Goal: Information Seeking & Learning: Compare options

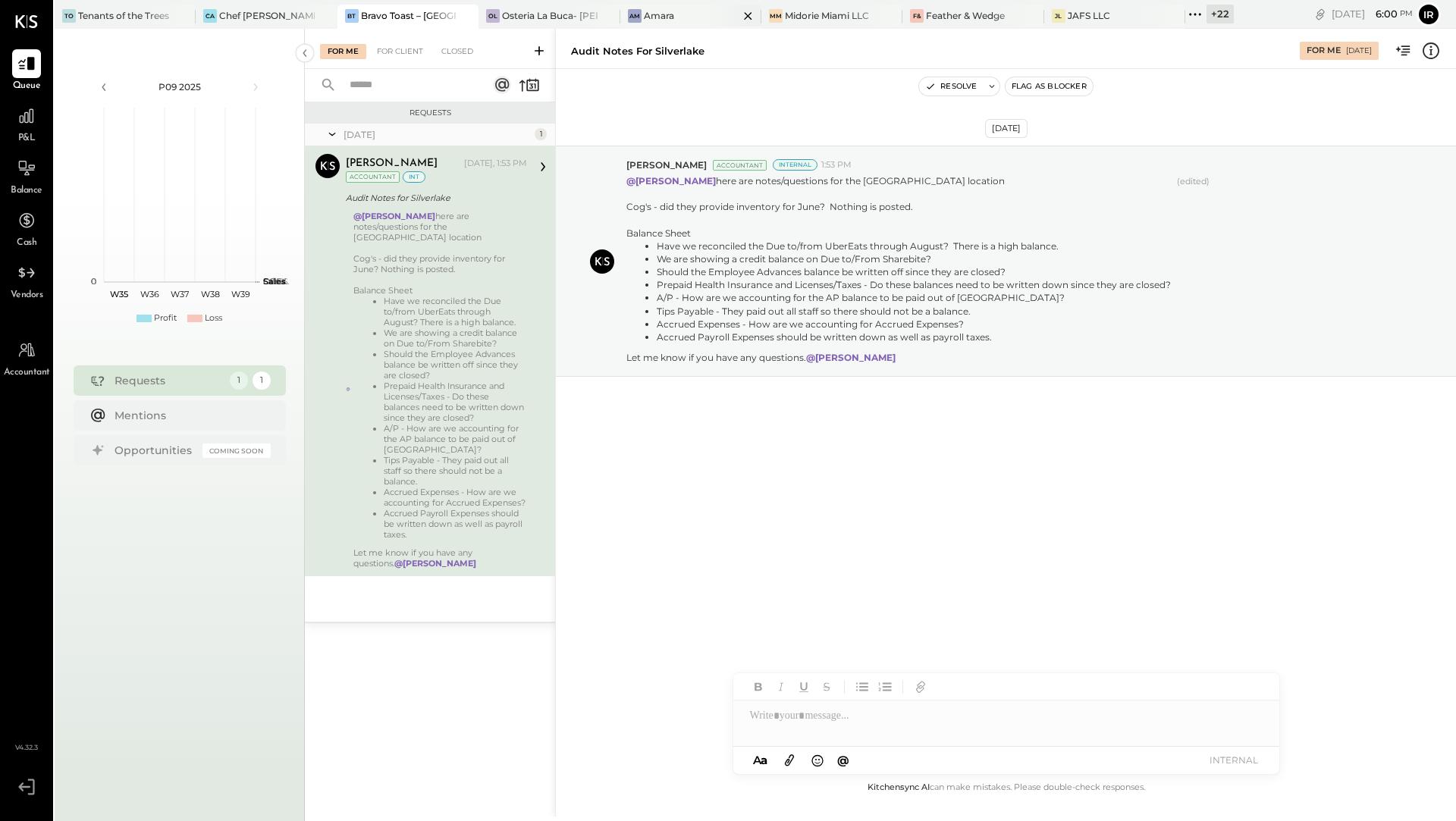
click at [661, 6] on div "Am Amara" at bounding box center [690, 16] width 141 height 24
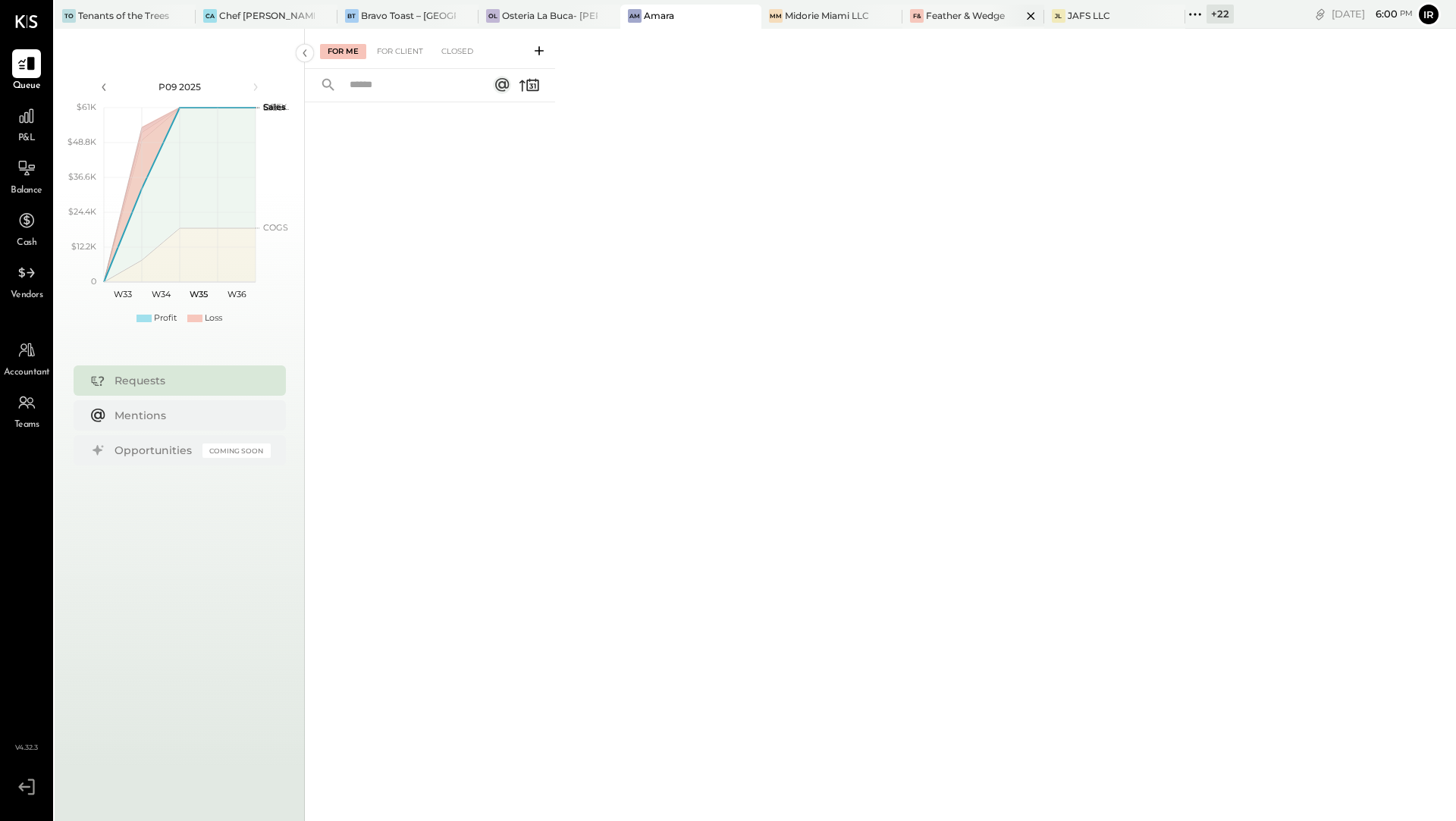
click at [974, 18] on div "Feather & Wedge" at bounding box center [966, 14] width 79 height 12
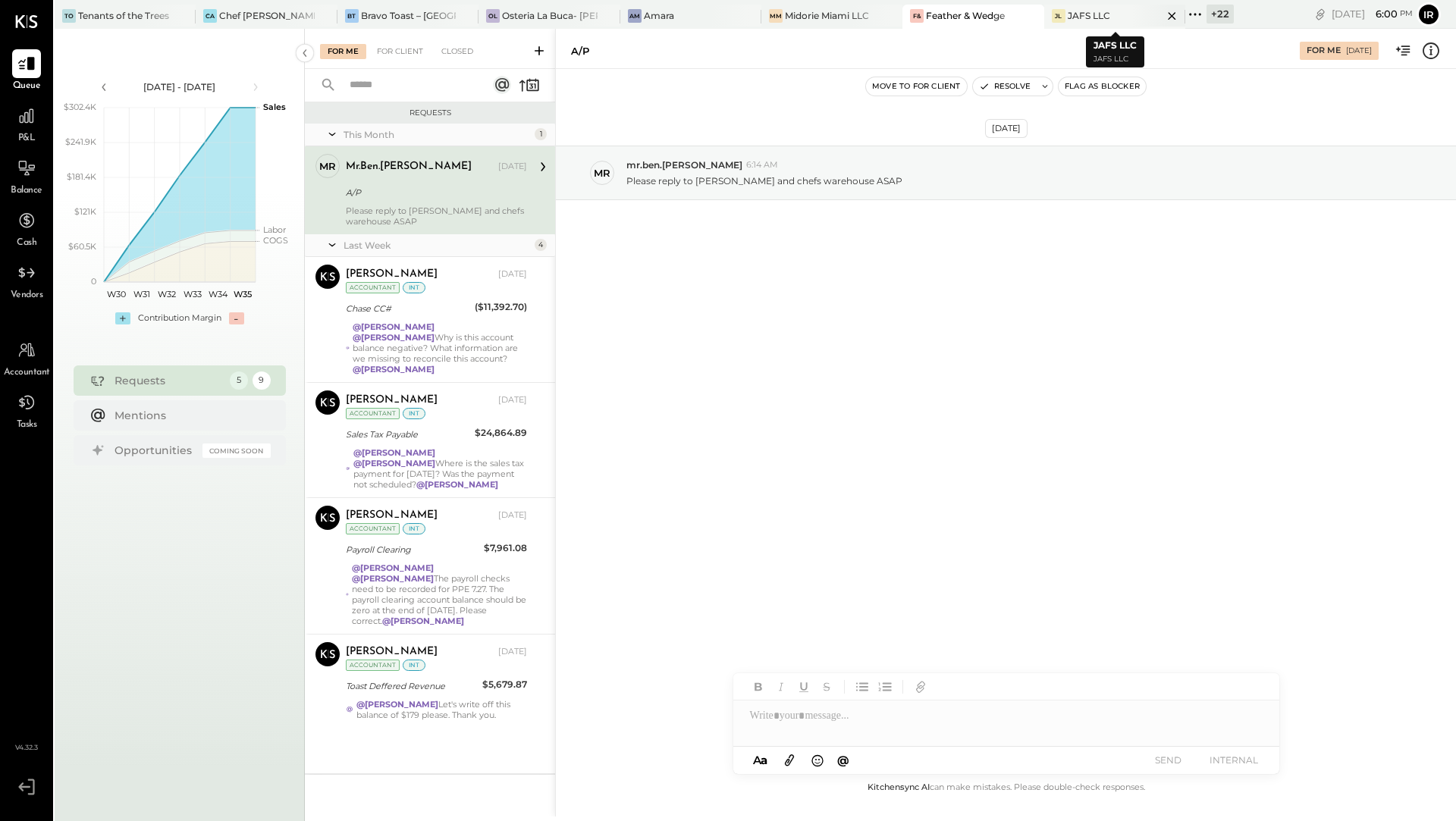
click at [1072, 14] on div "JAFS LLC" at bounding box center [1089, 14] width 42 height 12
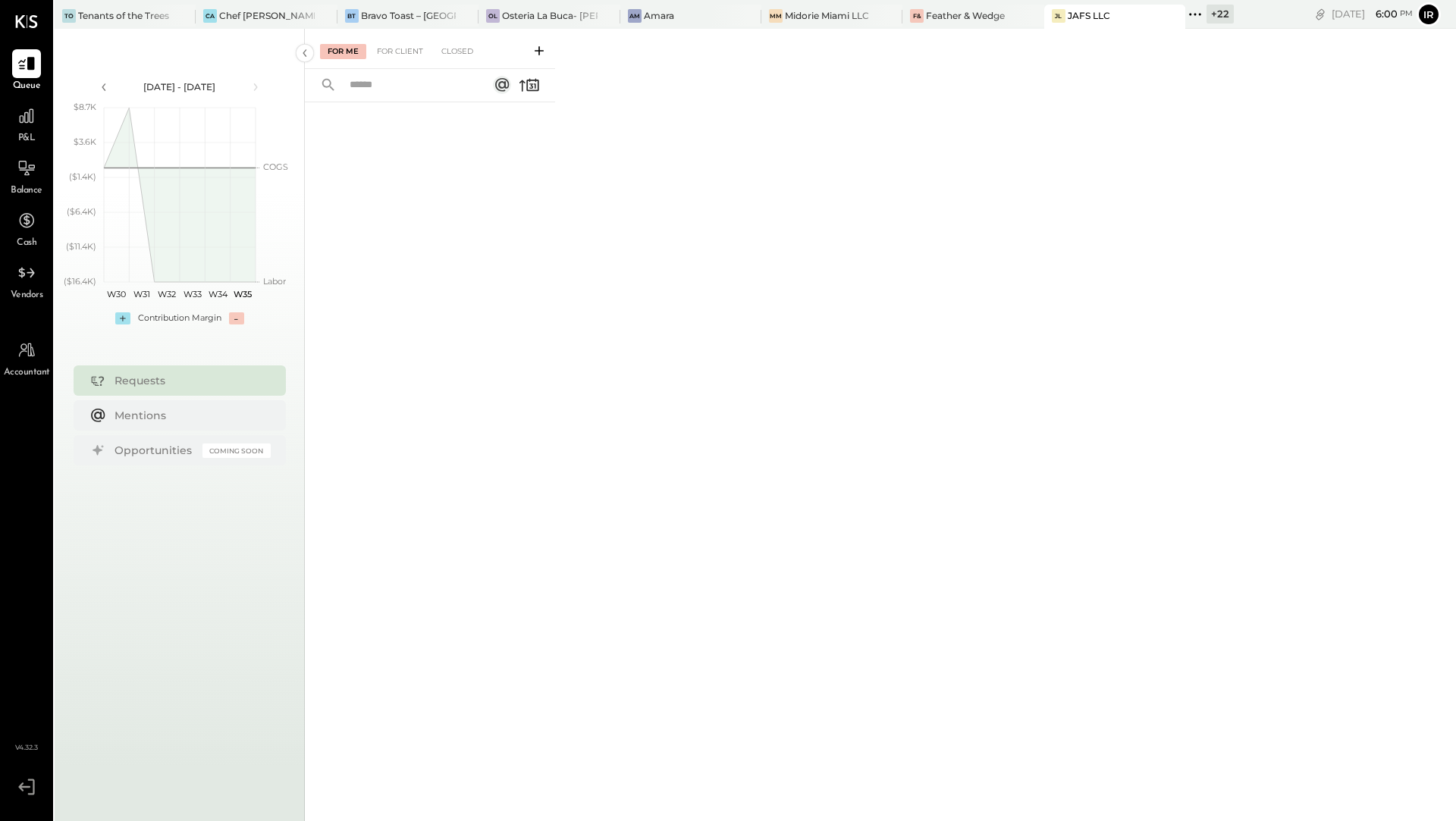
click at [1213, 16] on div "+ 22" at bounding box center [1219, 14] width 27 height 19
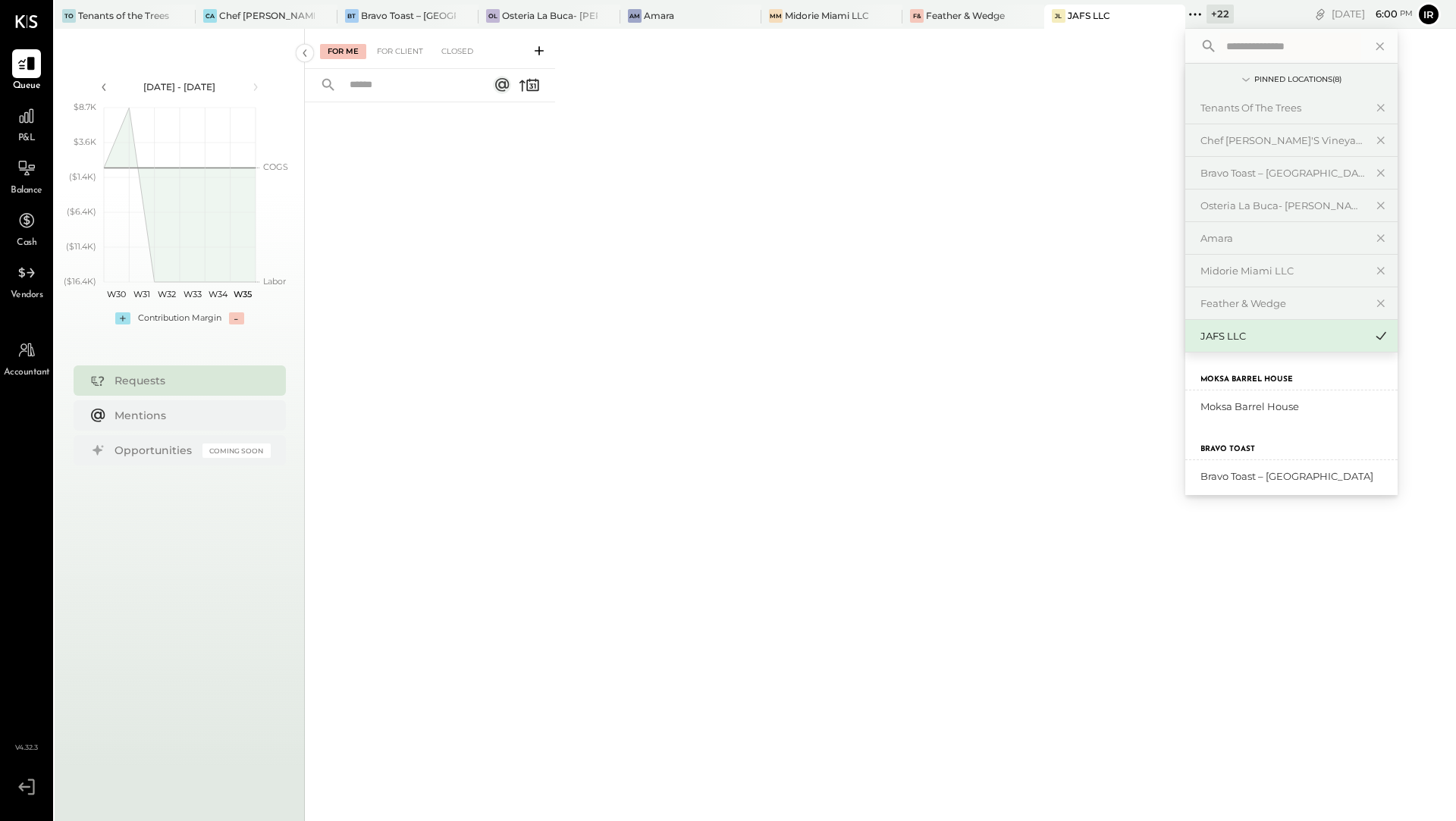
click at [1198, 16] on icon at bounding box center [1194, 14] width 19 height 19
click at [663, 10] on div "Amara" at bounding box center [659, 14] width 31 height 12
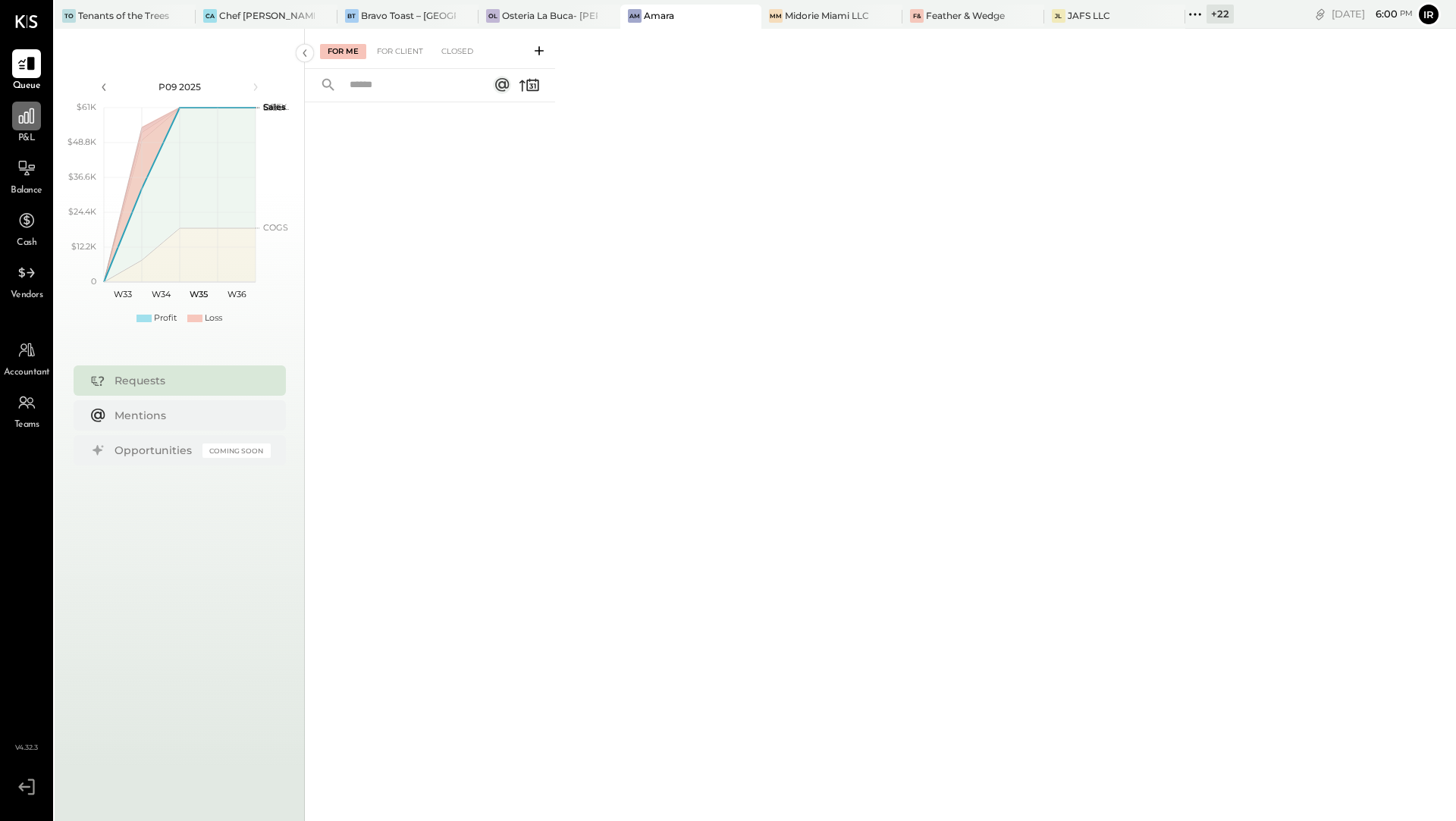
click at [18, 126] on div at bounding box center [27, 116] width 29 height 29
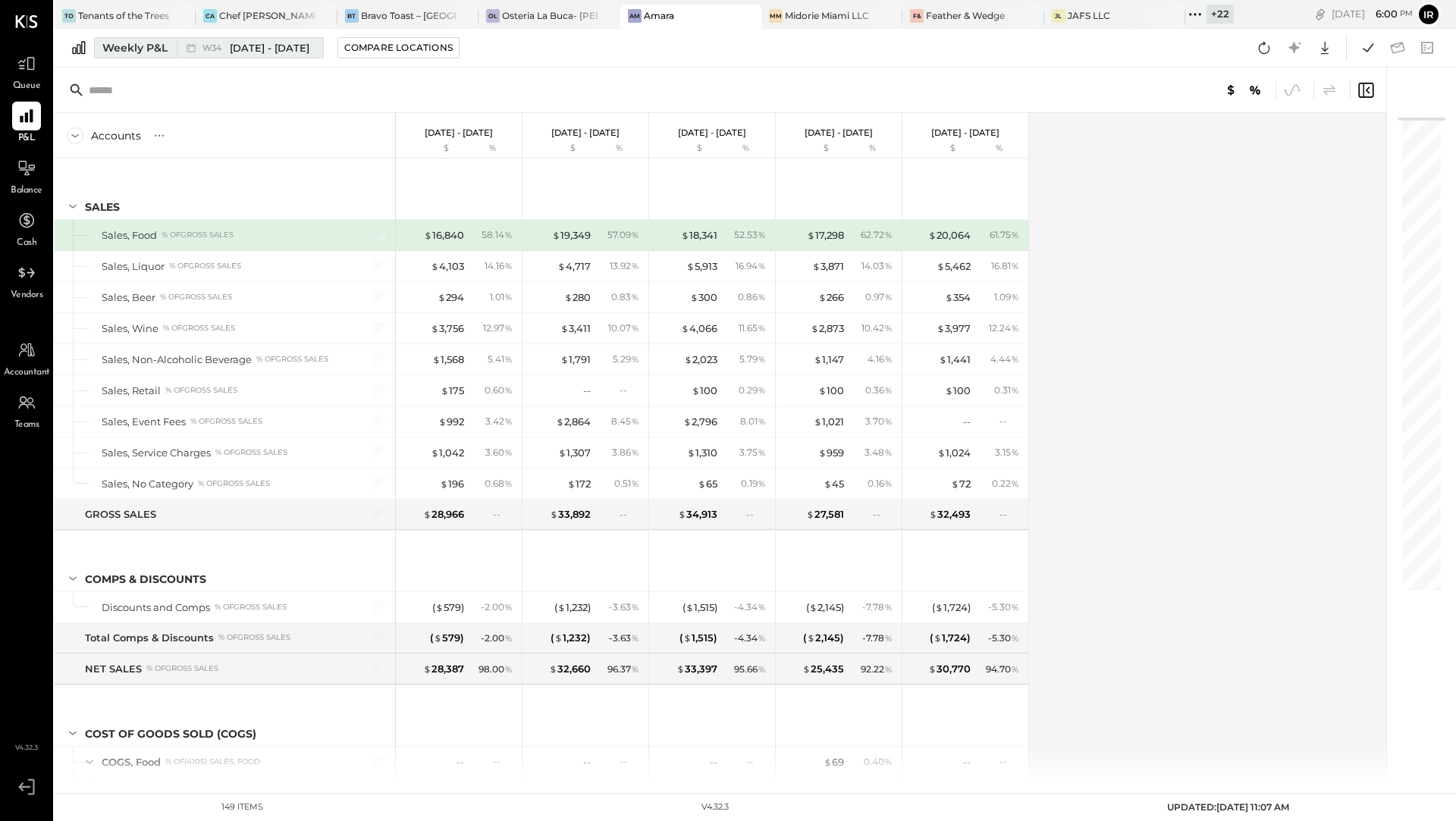
click at [170, 50] on button "Weekly P&L W34 [DATE] - [DATE]" at bounding box center [209, 48] width 230 height 21
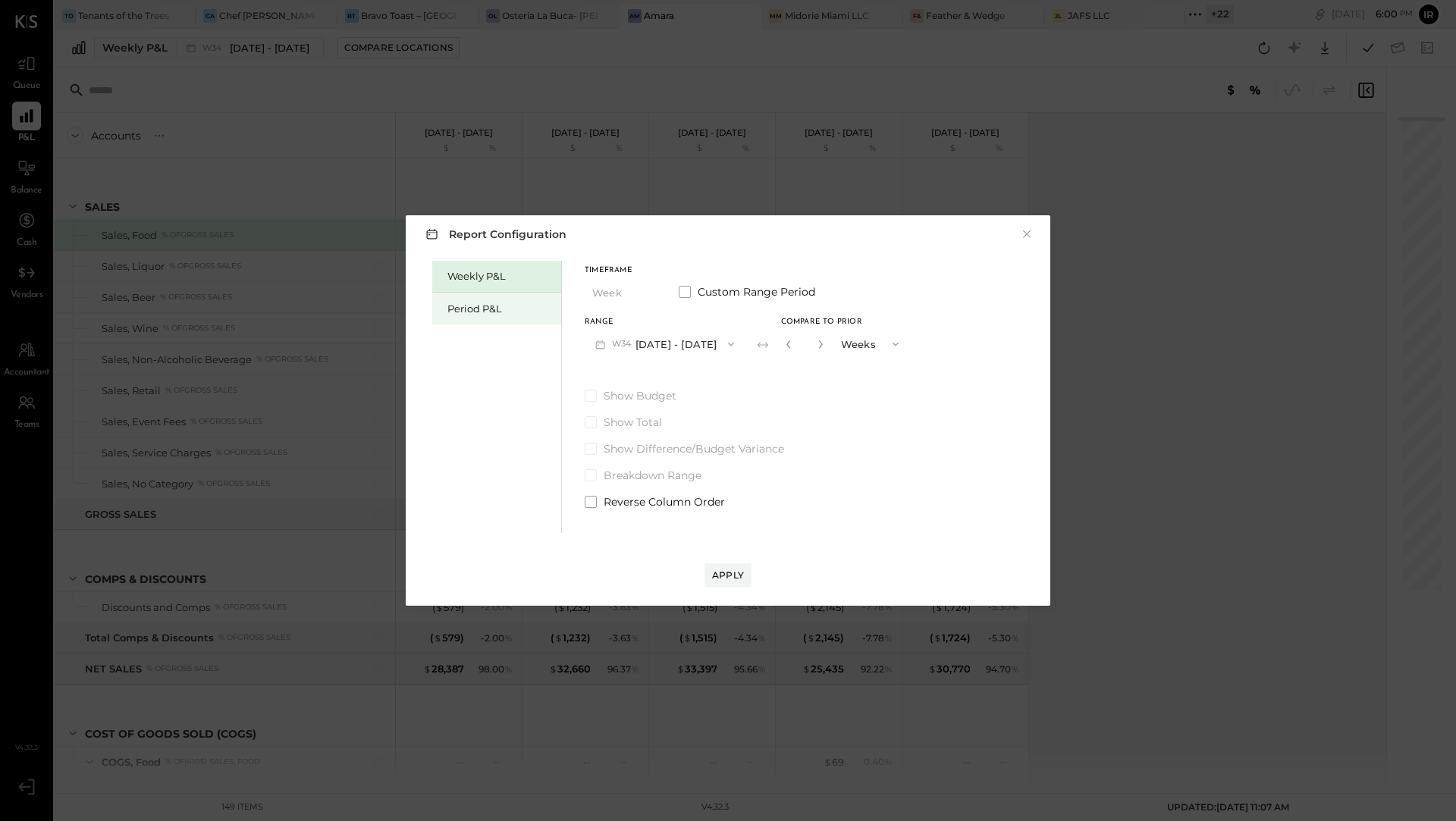
click at [460, 312] on div "Period P&L" at bounding box center [500, 309] width 106 height 14
click at [724, 341] on button "P09 [DATE] - [DATE]" at bounding box center [664, 343] width 158 height 28
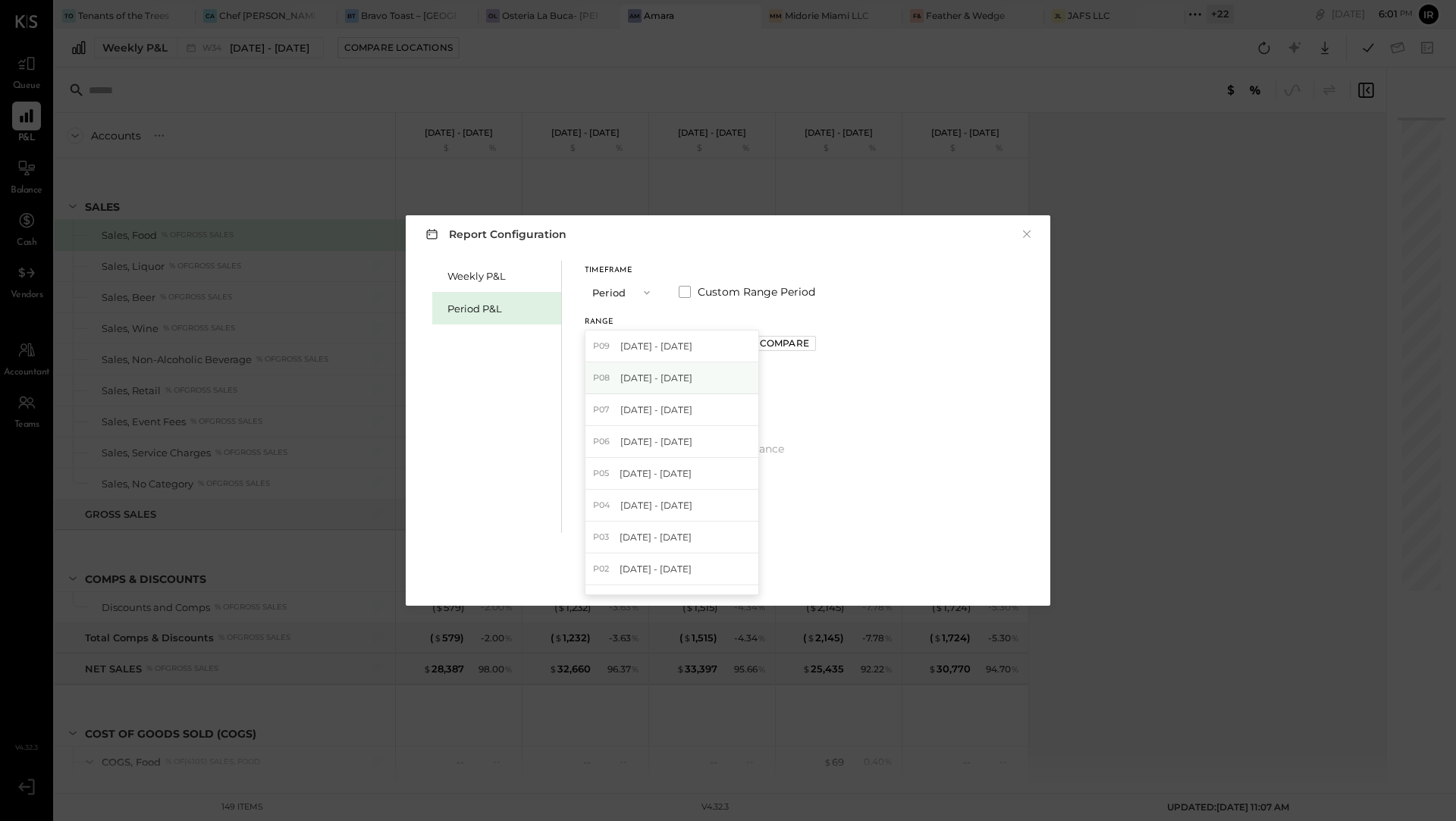
click at [692, 382] on span "[DATE] - [DATE]" at bounding box center [656, 377] width 72 height 12
click at [721, 570] on div "Apply" at bounding box center [727, 574] width 32 height 12
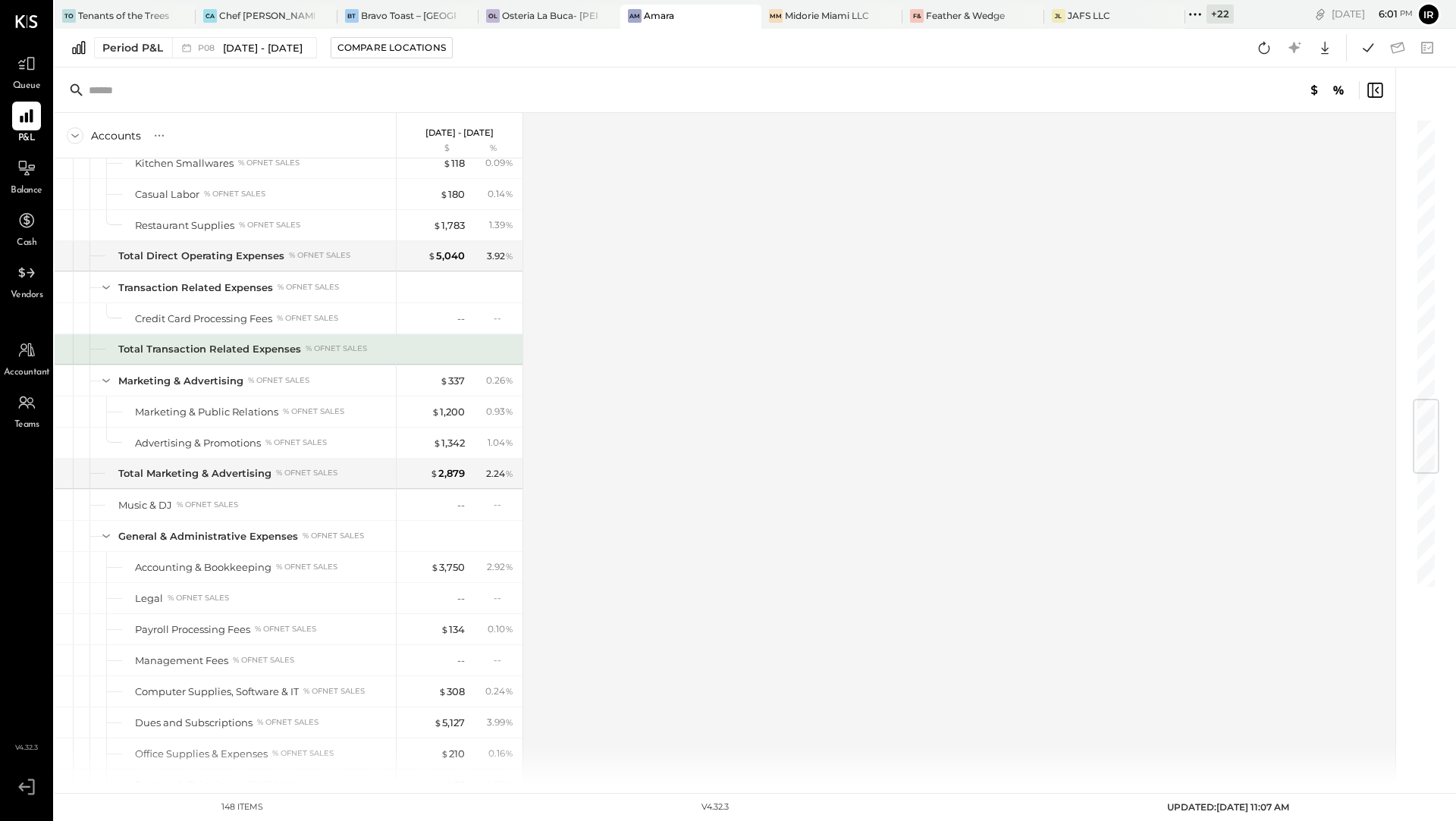
scroll to position [2377, 0]
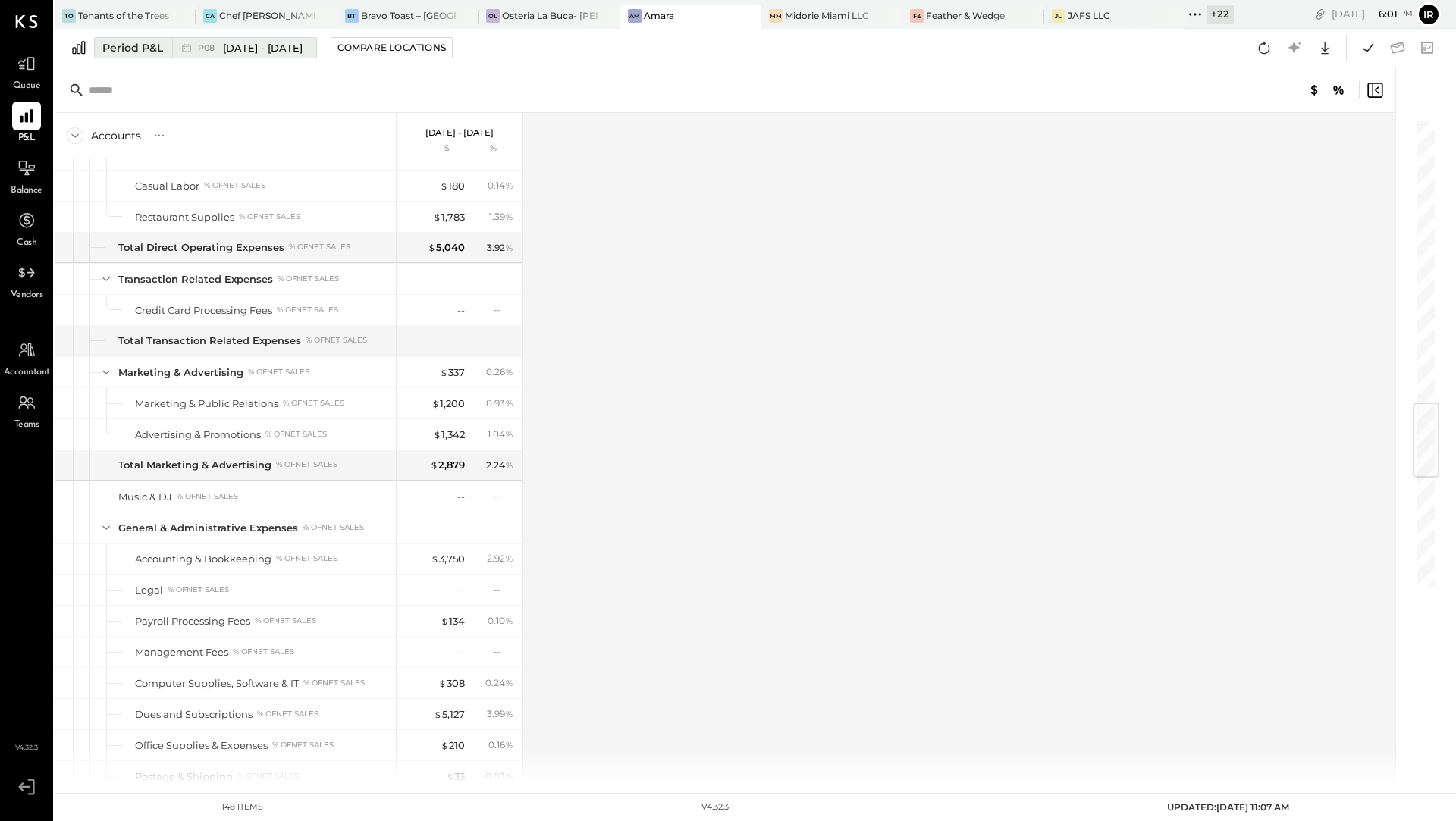
click at [188, 42] on icon at bounding box center [187, 48] width 15 height 15
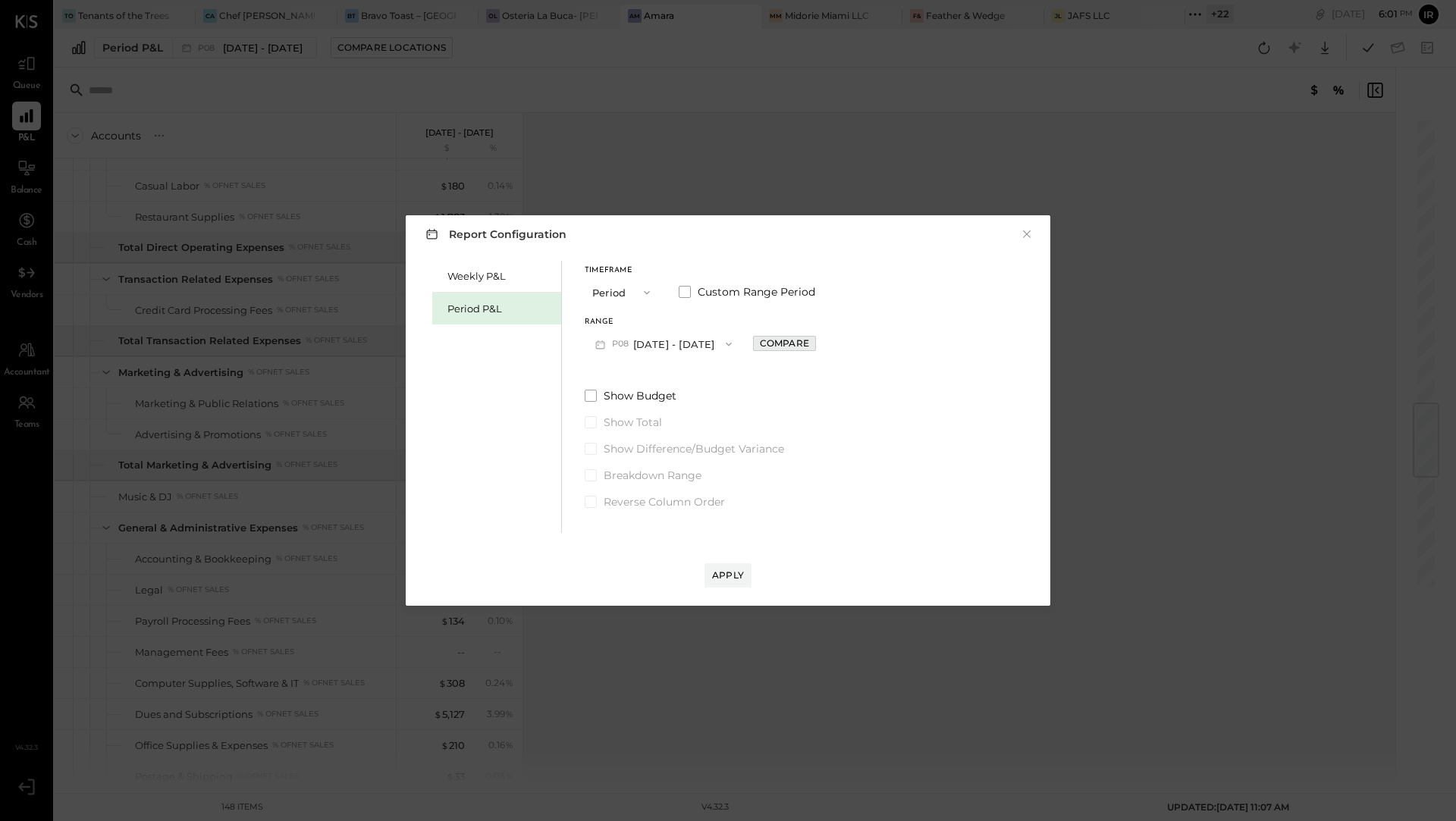
click at [798, 341] on div "Compare" at bounding box center [784, 342] width 49 height 12
click at [822, 345] on icon "button" at bounding box center [817, 343] width 9 height 9
click at [822, 344] on icon "button" at bounding box center [817, 343] width 9 height 9
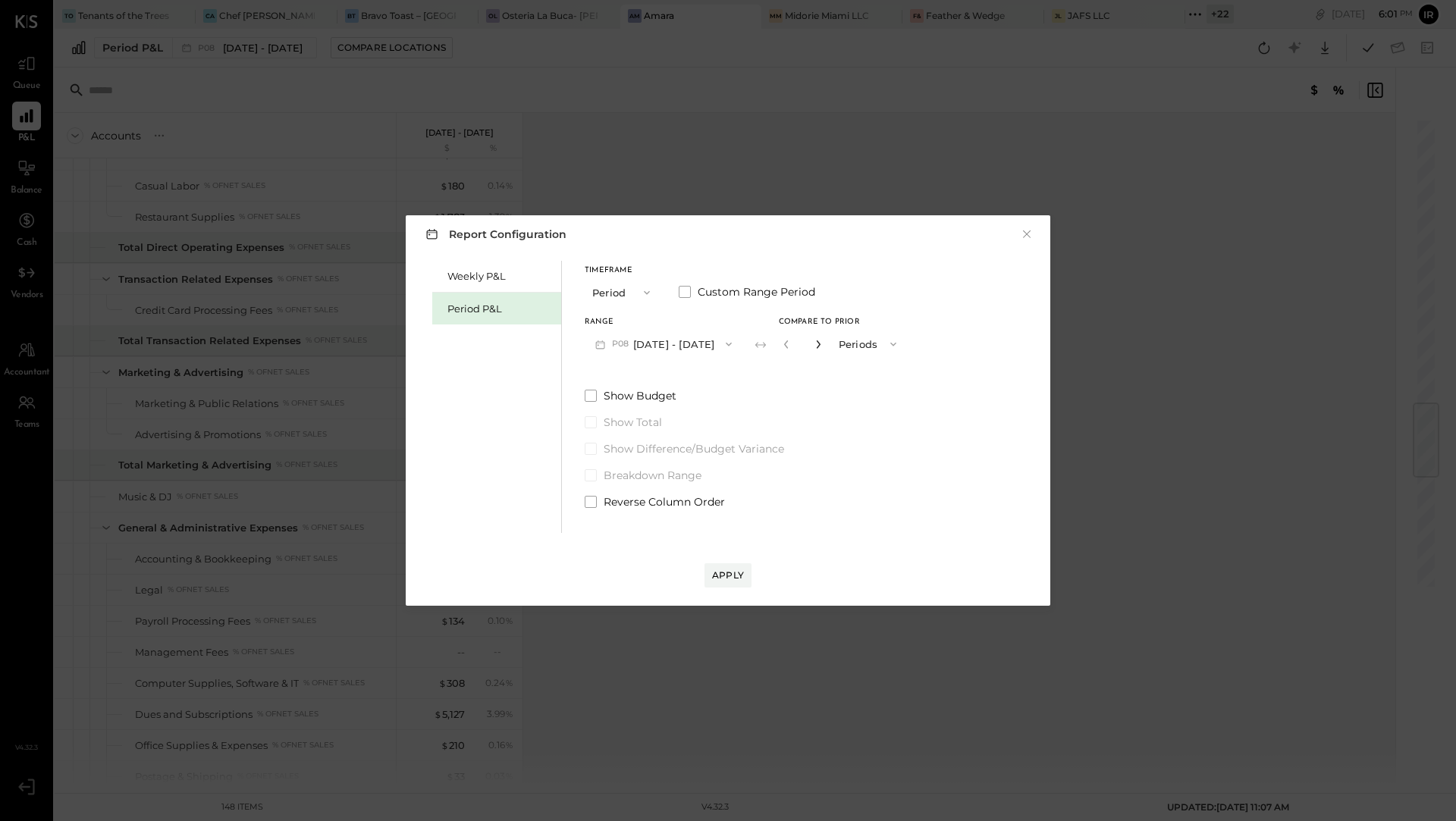
type input "*"
click at [719, 573] on div "Apply" at bounding box center [727, 574] width 32 height 12
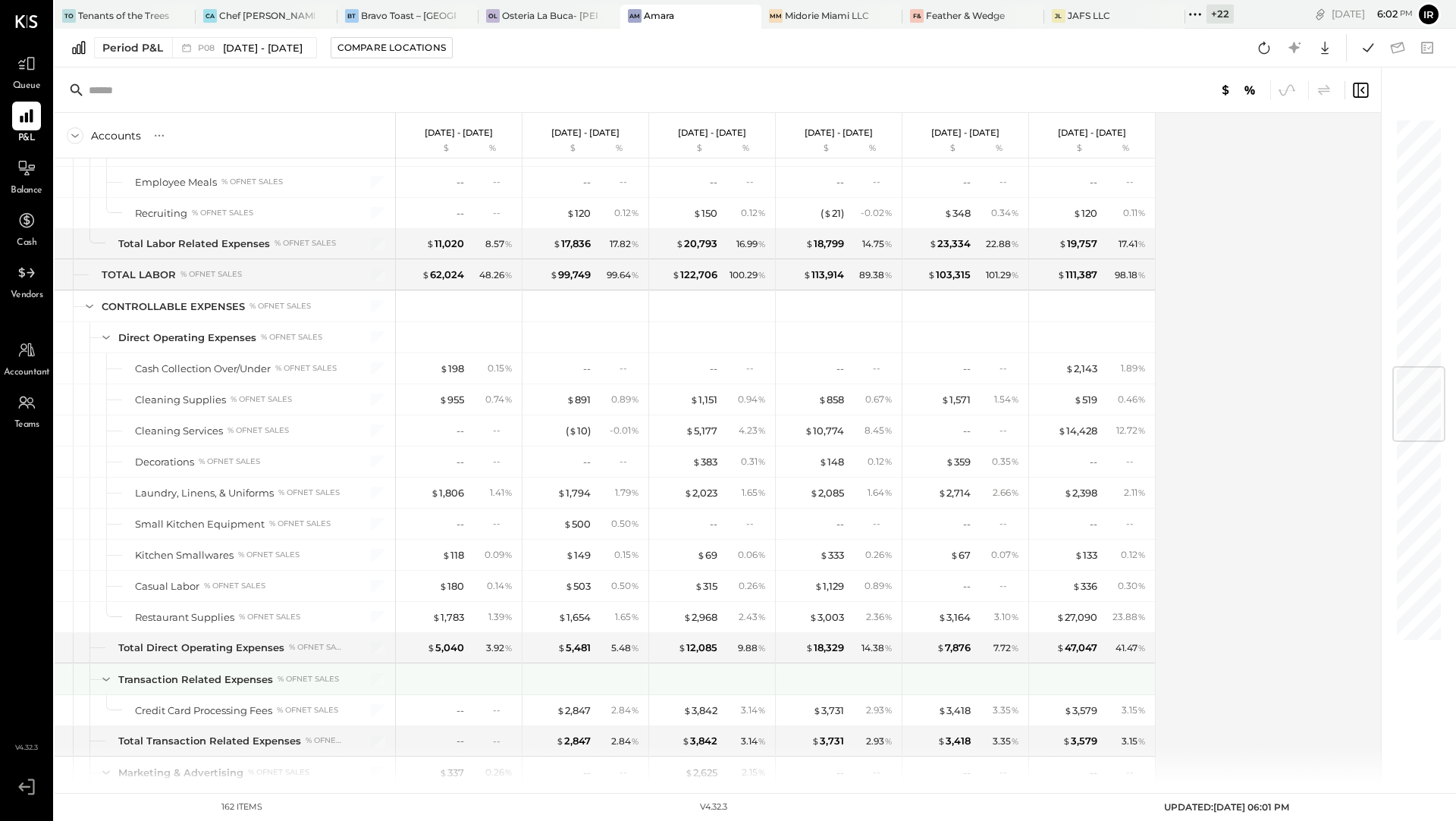
scroll to position [2102, 0]
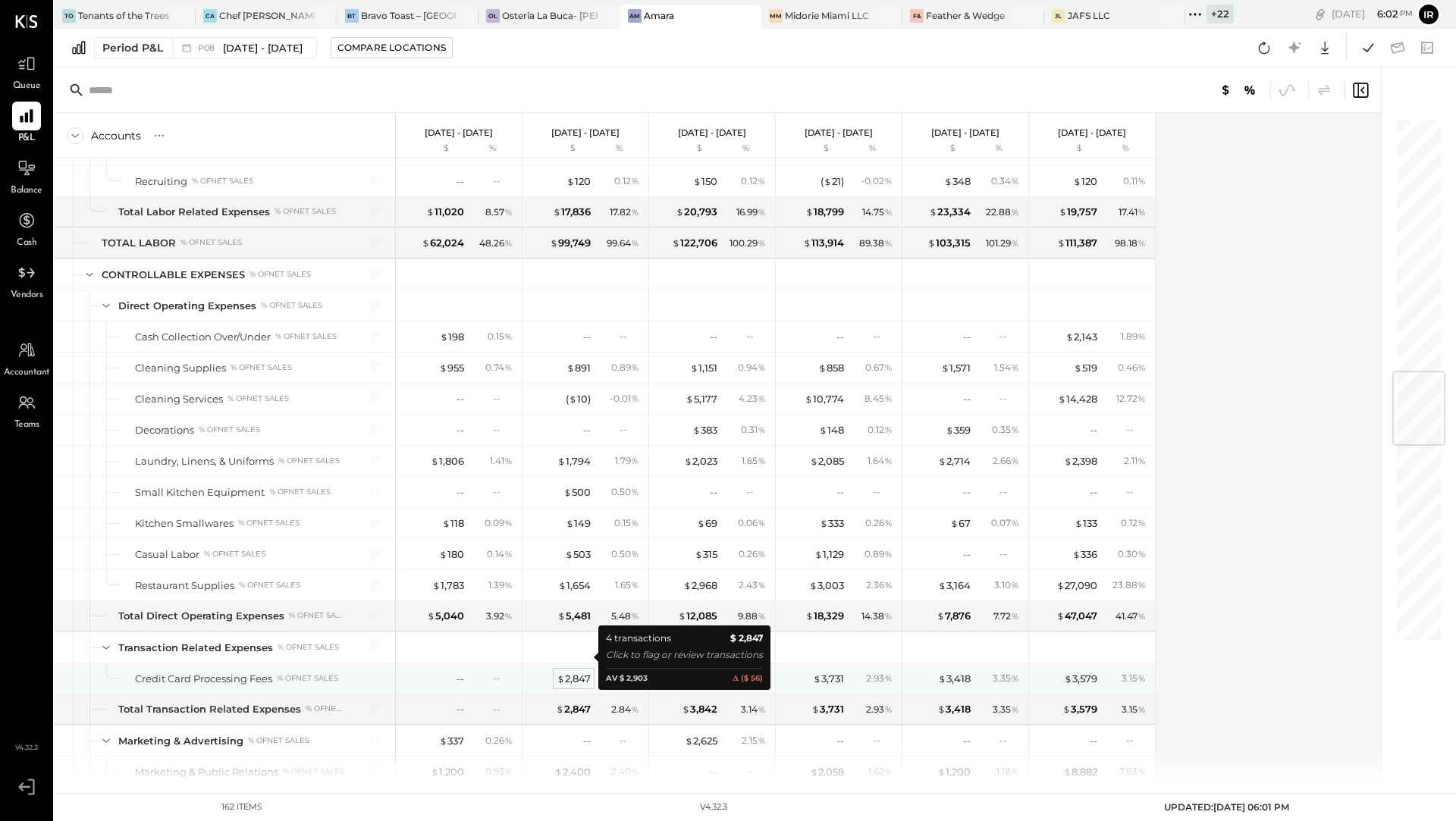
click at [566, 671] on div "$ 2,847" at bounding box center [573, 678] width 34 height 14
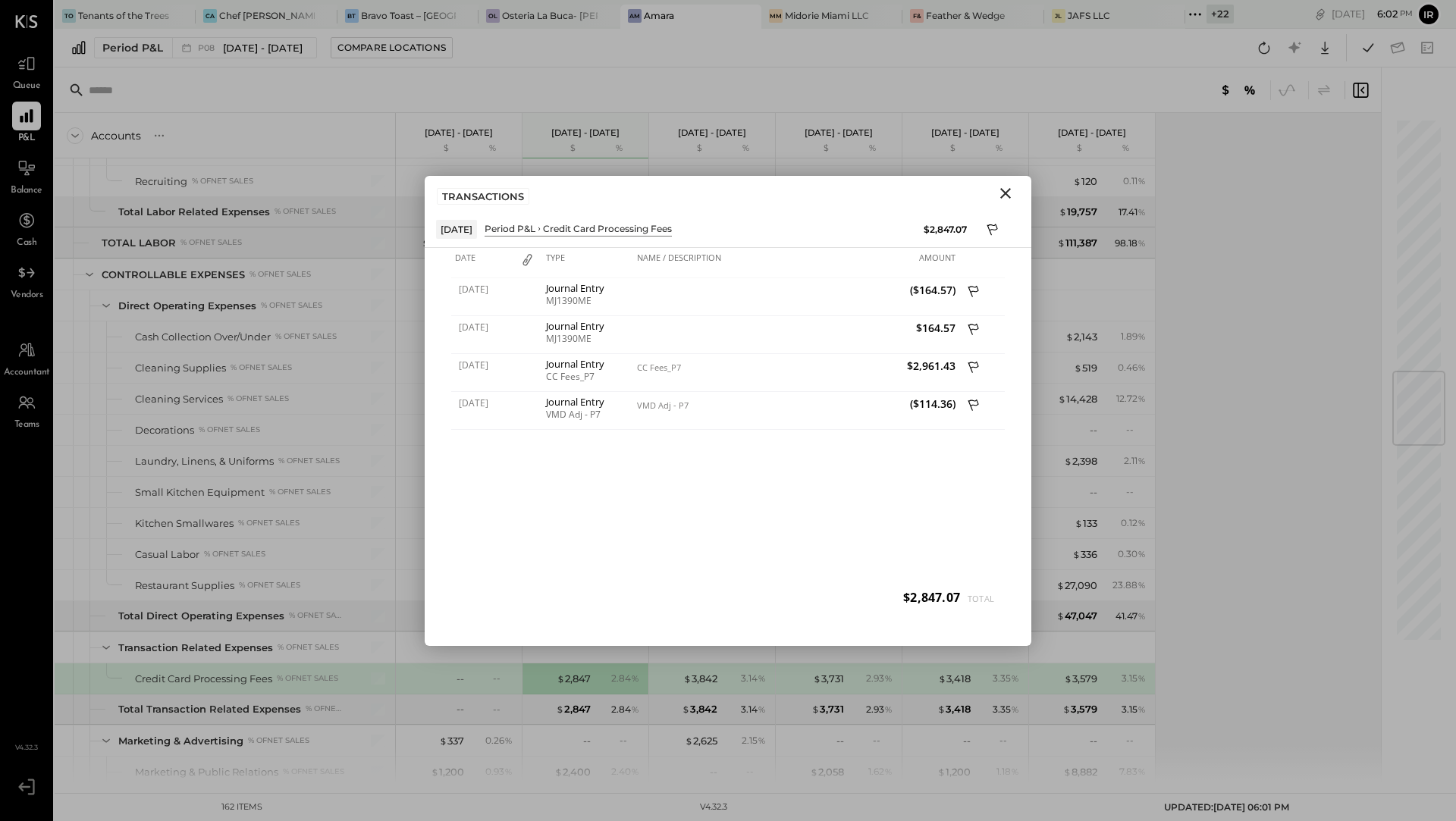
click at [1007, 191] on icon "Close" at bounding box center [1005, 193] width 18 height 18
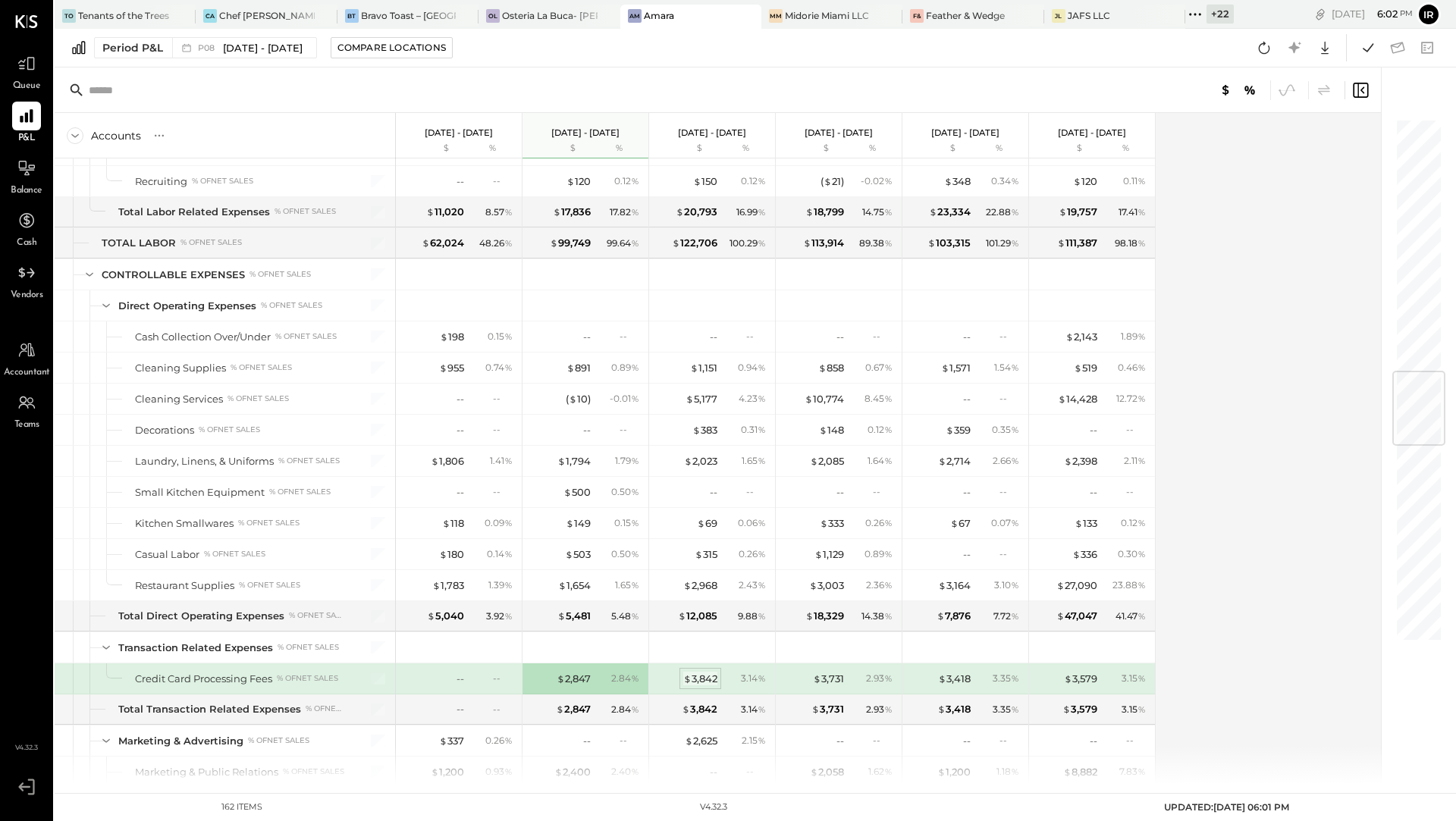
click at [690, 671] on div "$ 3,842" at bounding box center [699, 678] width 34 height 14
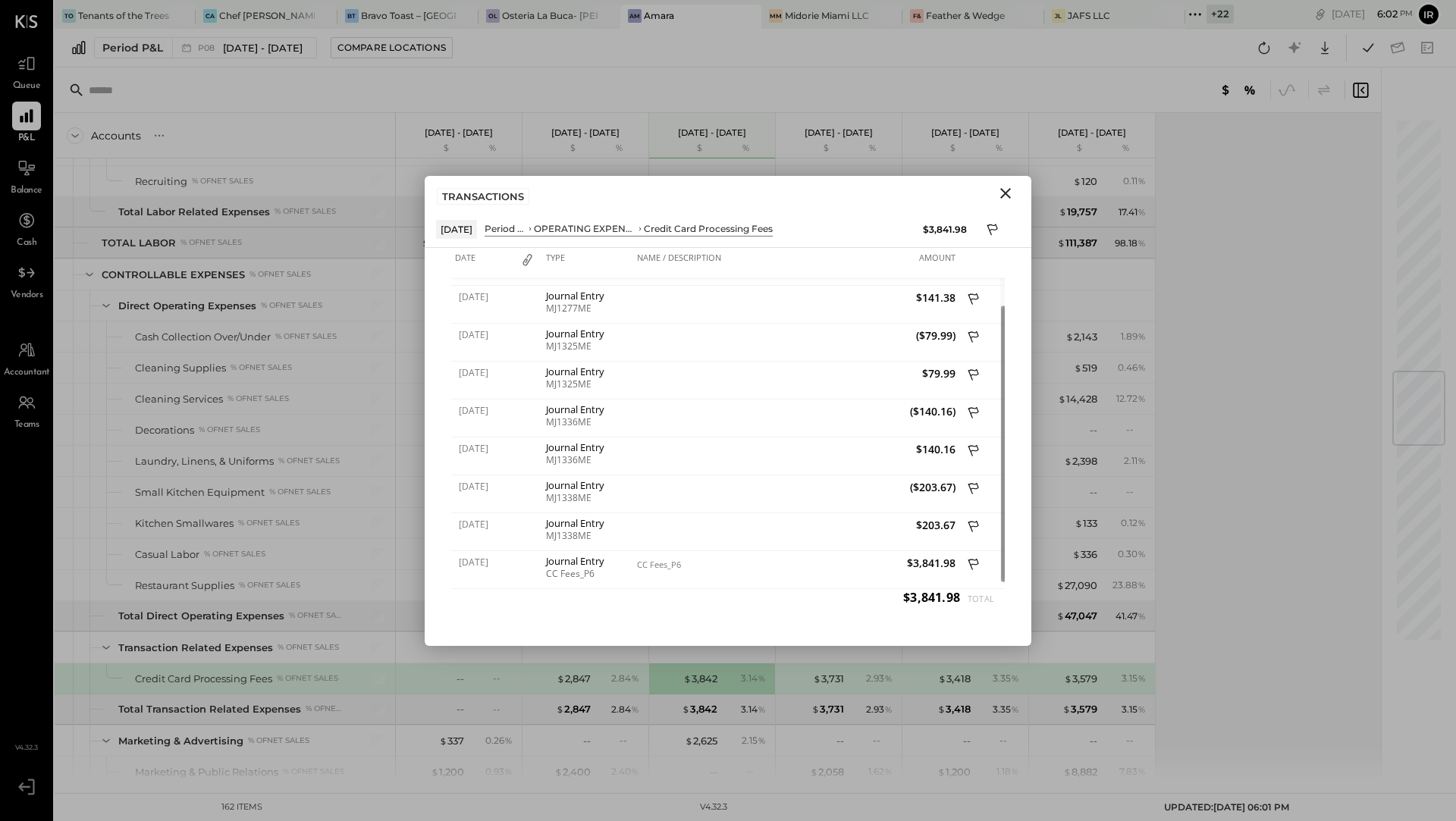
click at [1007, 191] on icon "Close" at bounding box center [1005, 193] width 18 height 18
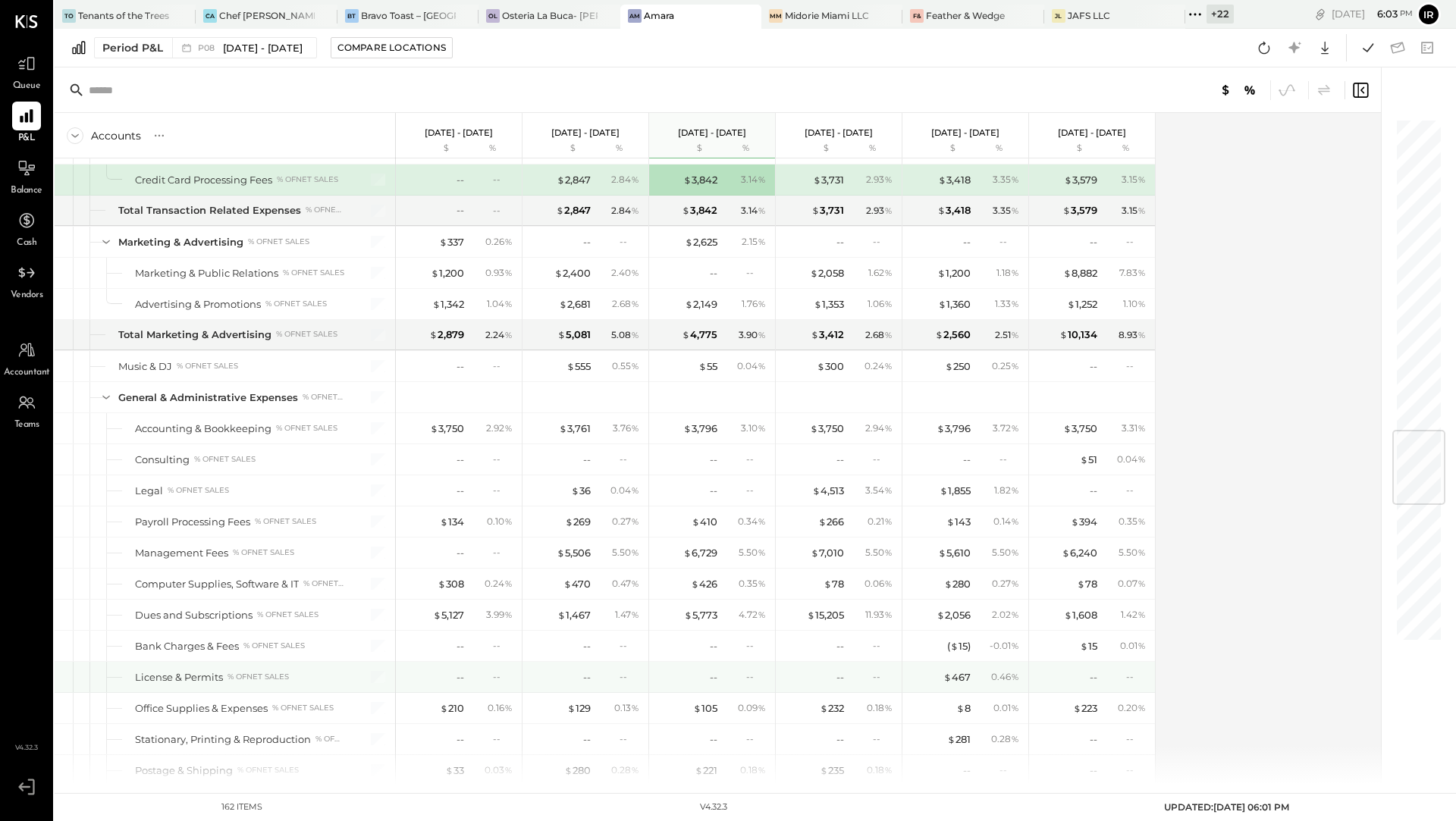
scroll to position [2605, 0]
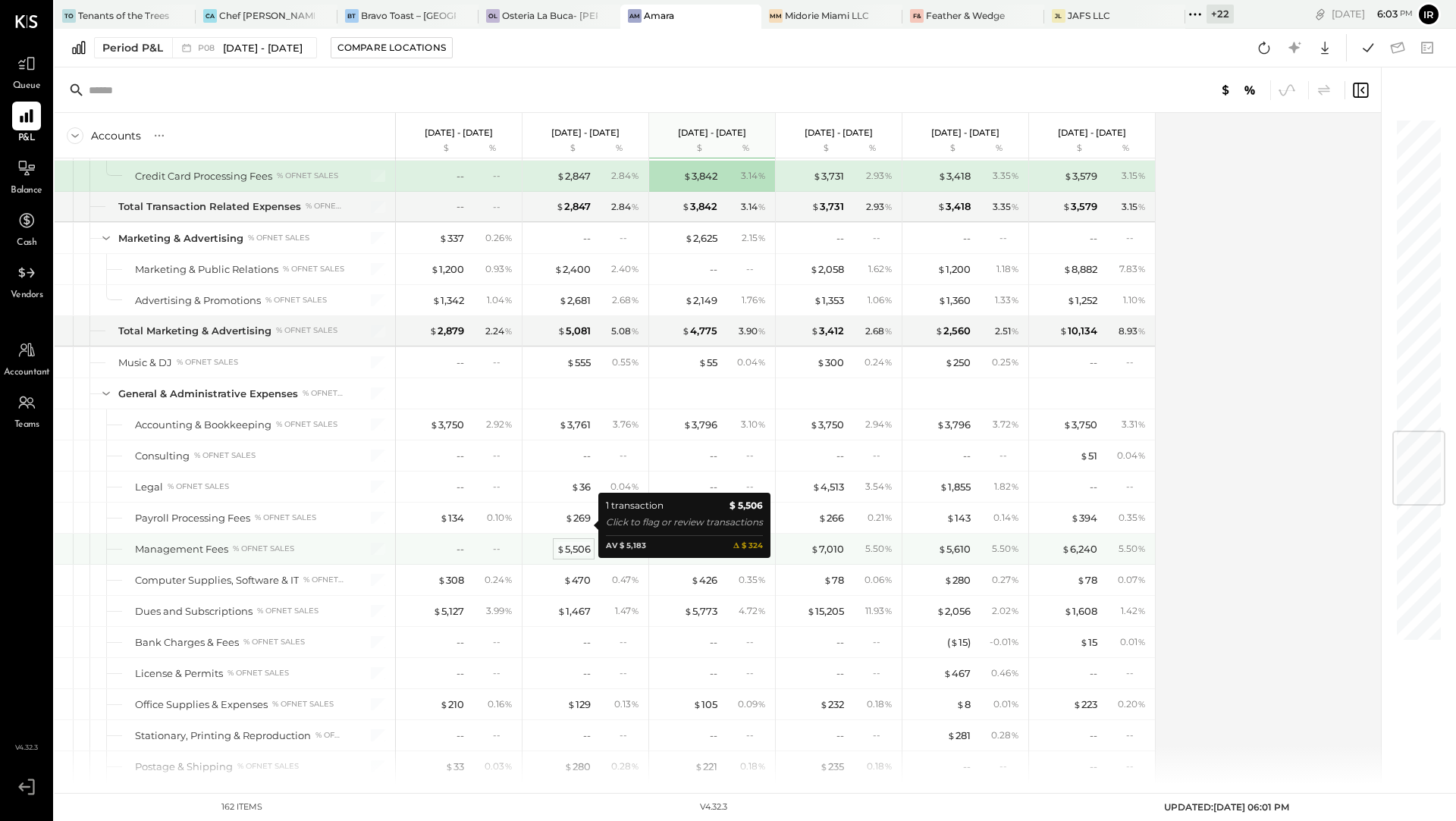
click at [571, 542] on div "$ 5,506" at bounding box center [573, 549] width 34 height 14
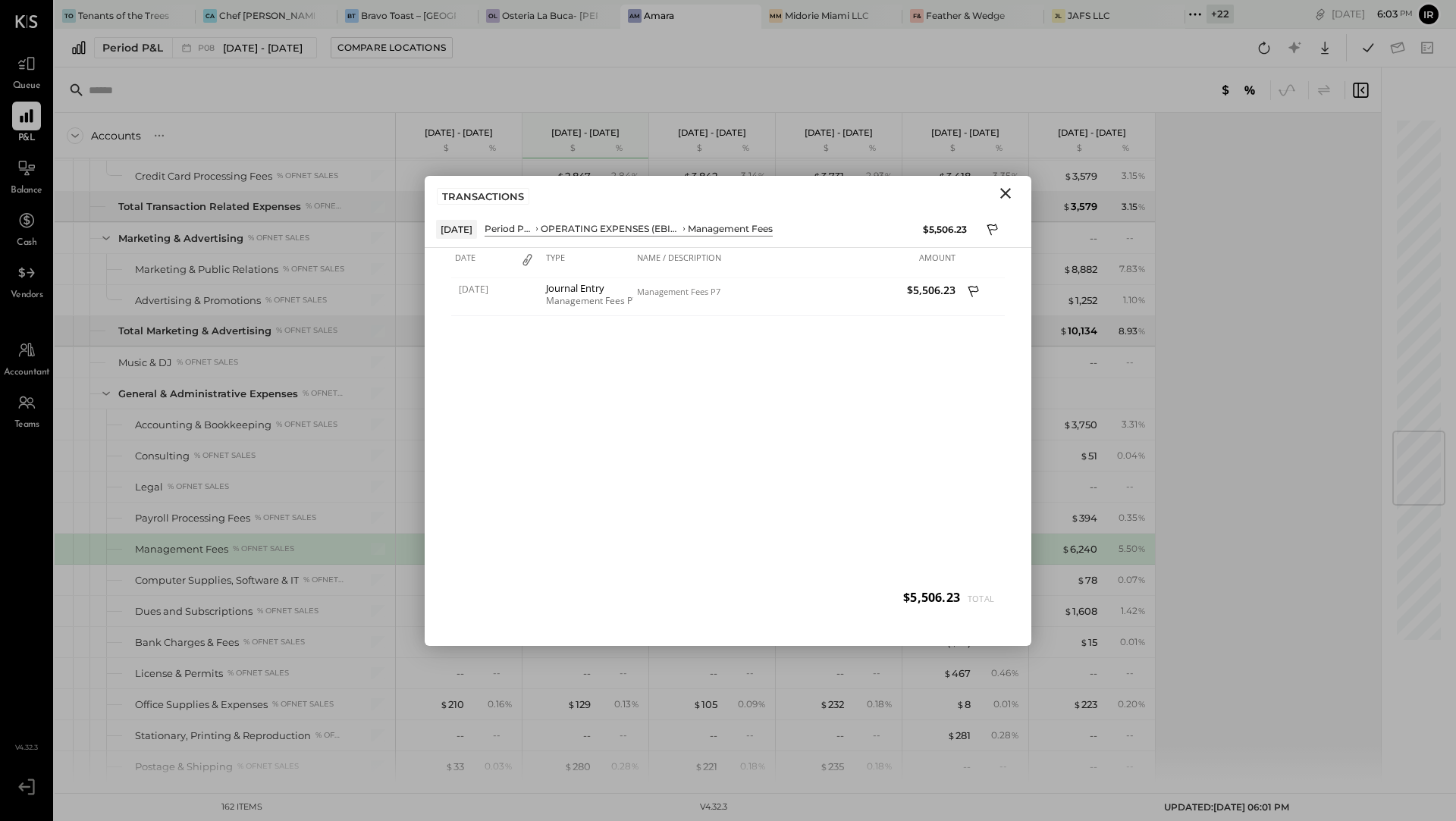
click at [1006, 195] on icon "Close" at bounding box center [1005, 193] width 18 height 18
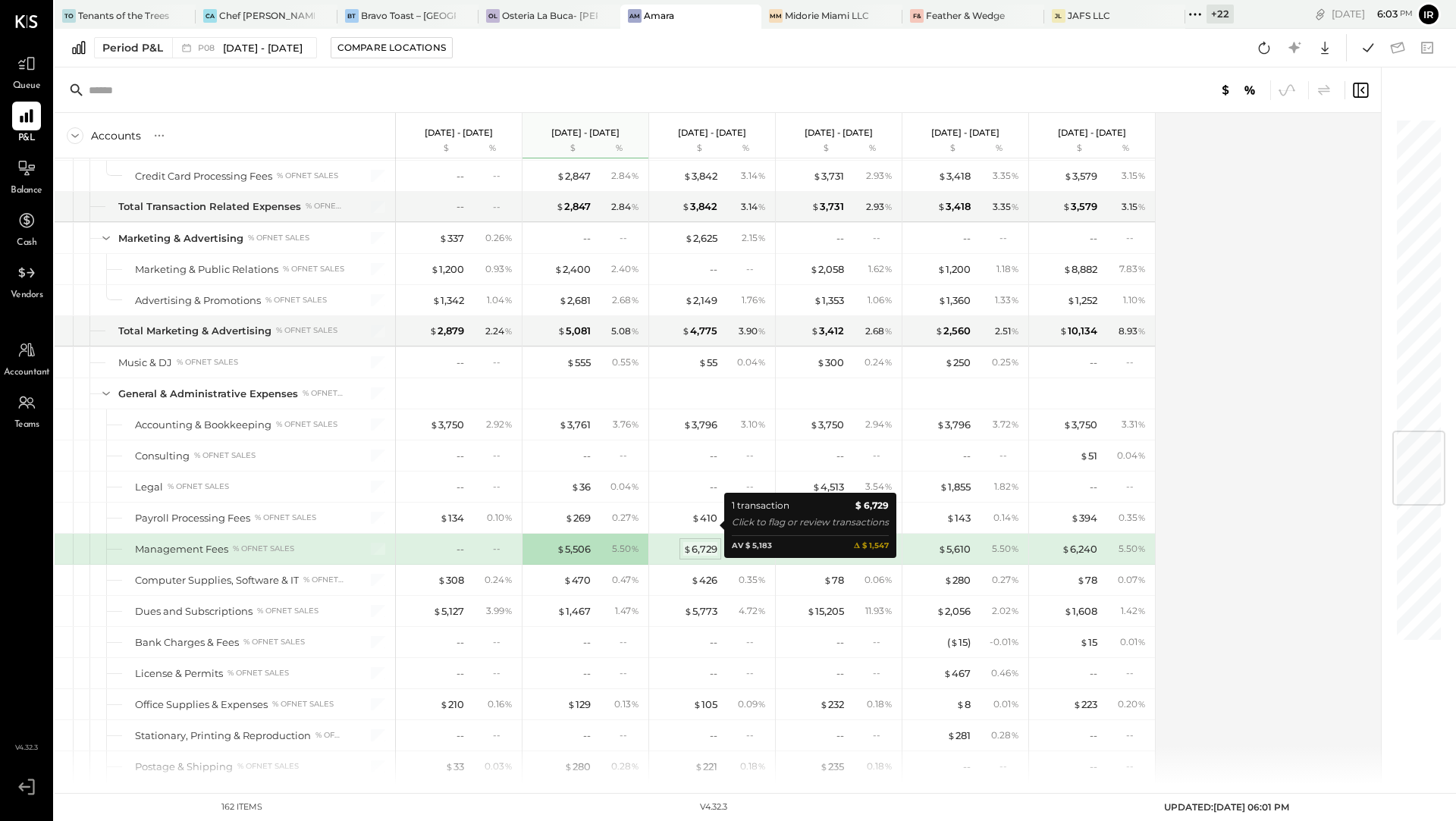
click at [698, 542] on div "$ 6,729" at bounding box center [699, 549] width 34 height 14
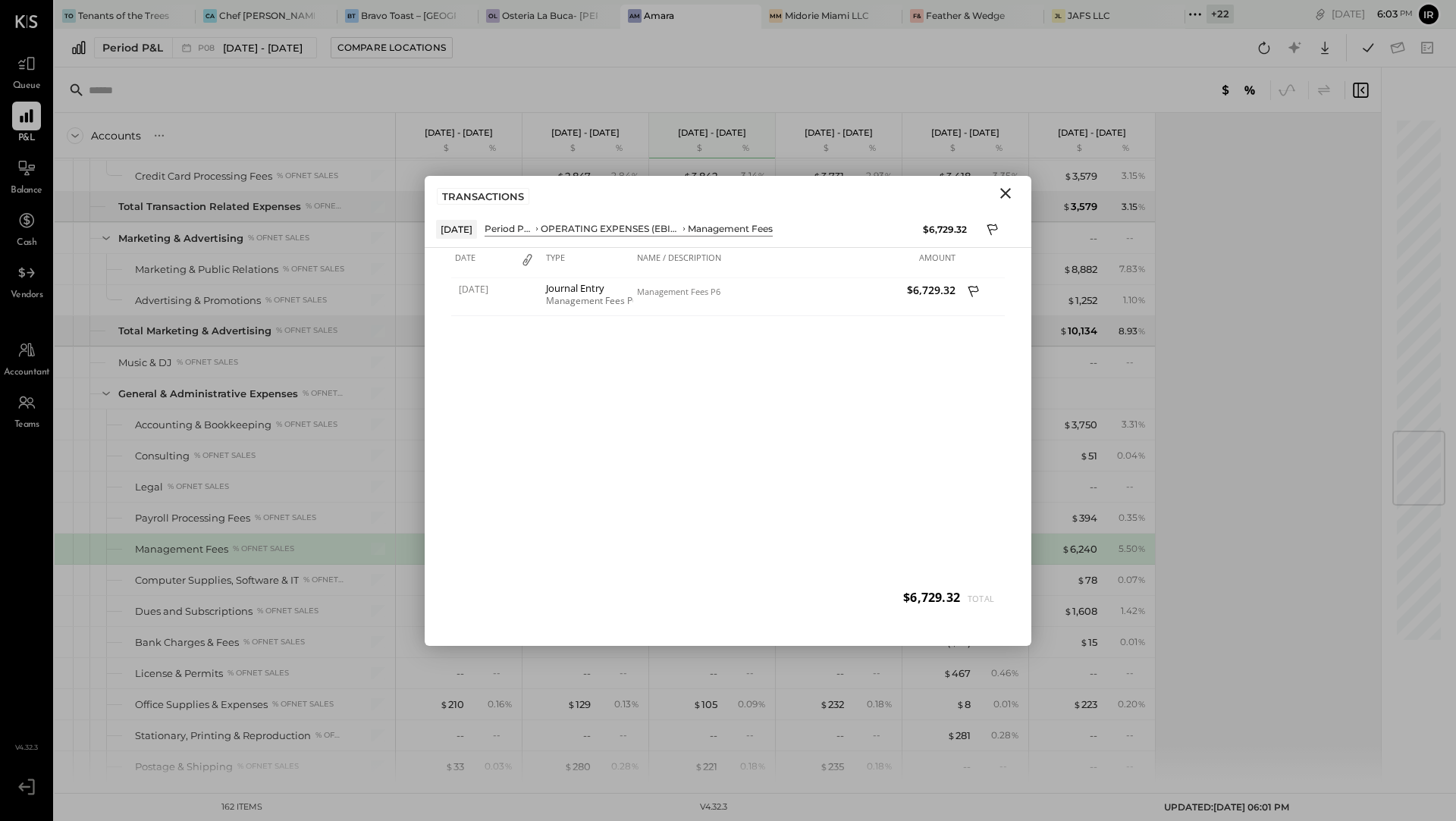
click at [1002, 192] on icon "Close" at bounding box center [1005, 193] width 18 height 18
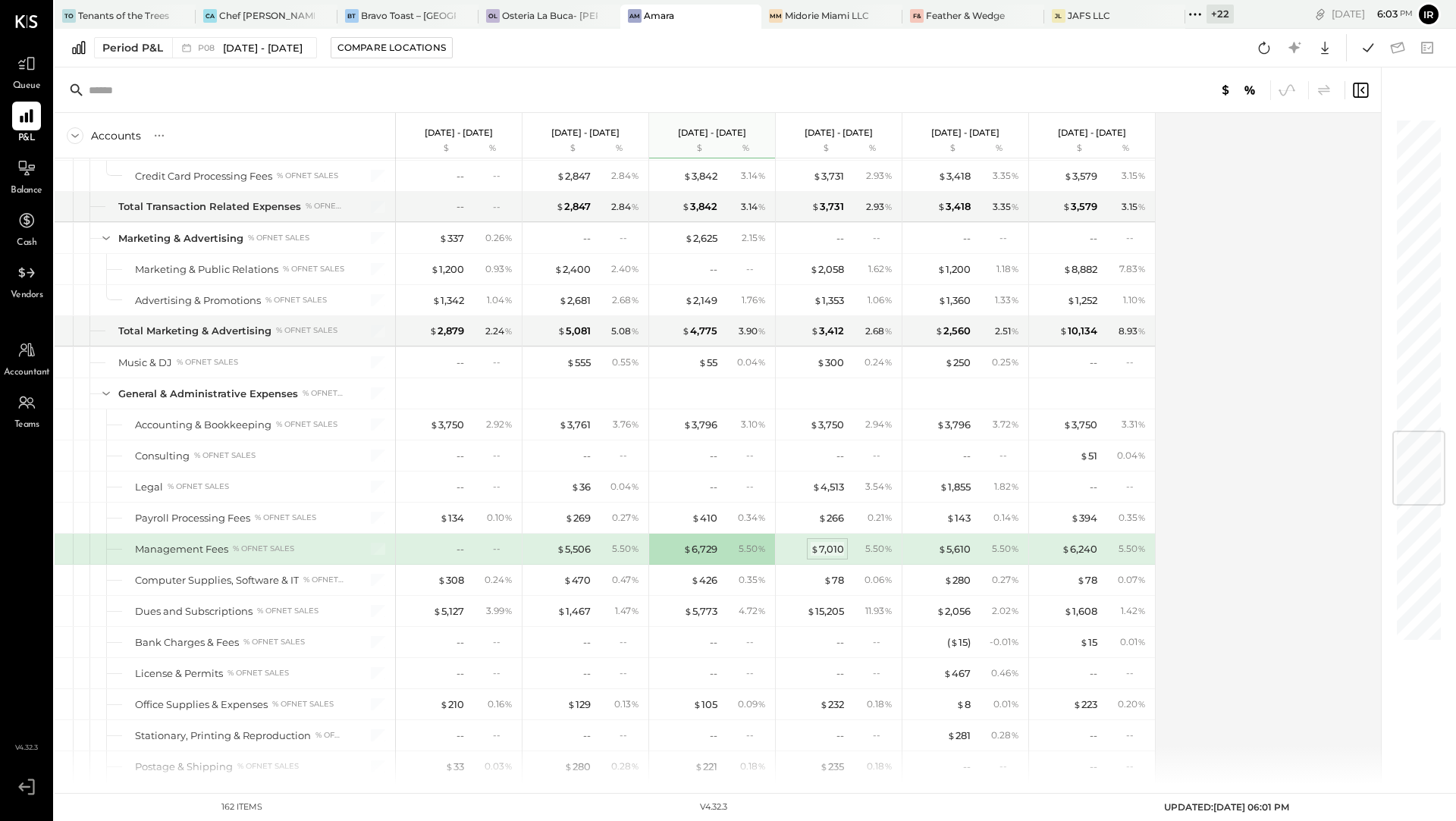
click at [815, 542] on span "$" at bounding box center [815, 548] width 9 height 12
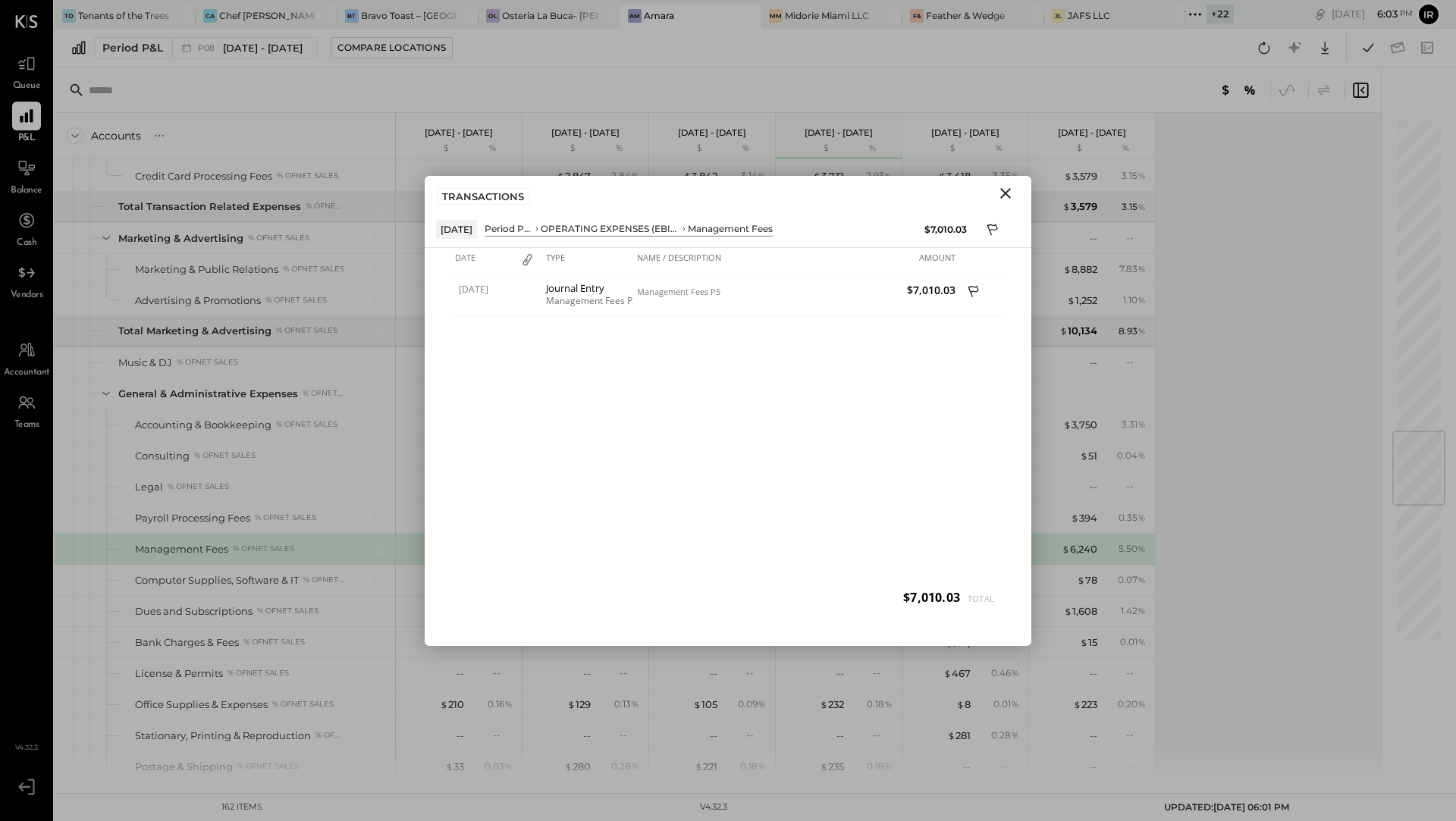
click at [1003, 200] on icon "Close" at bounding box center [1005, 193] width 18 height 18
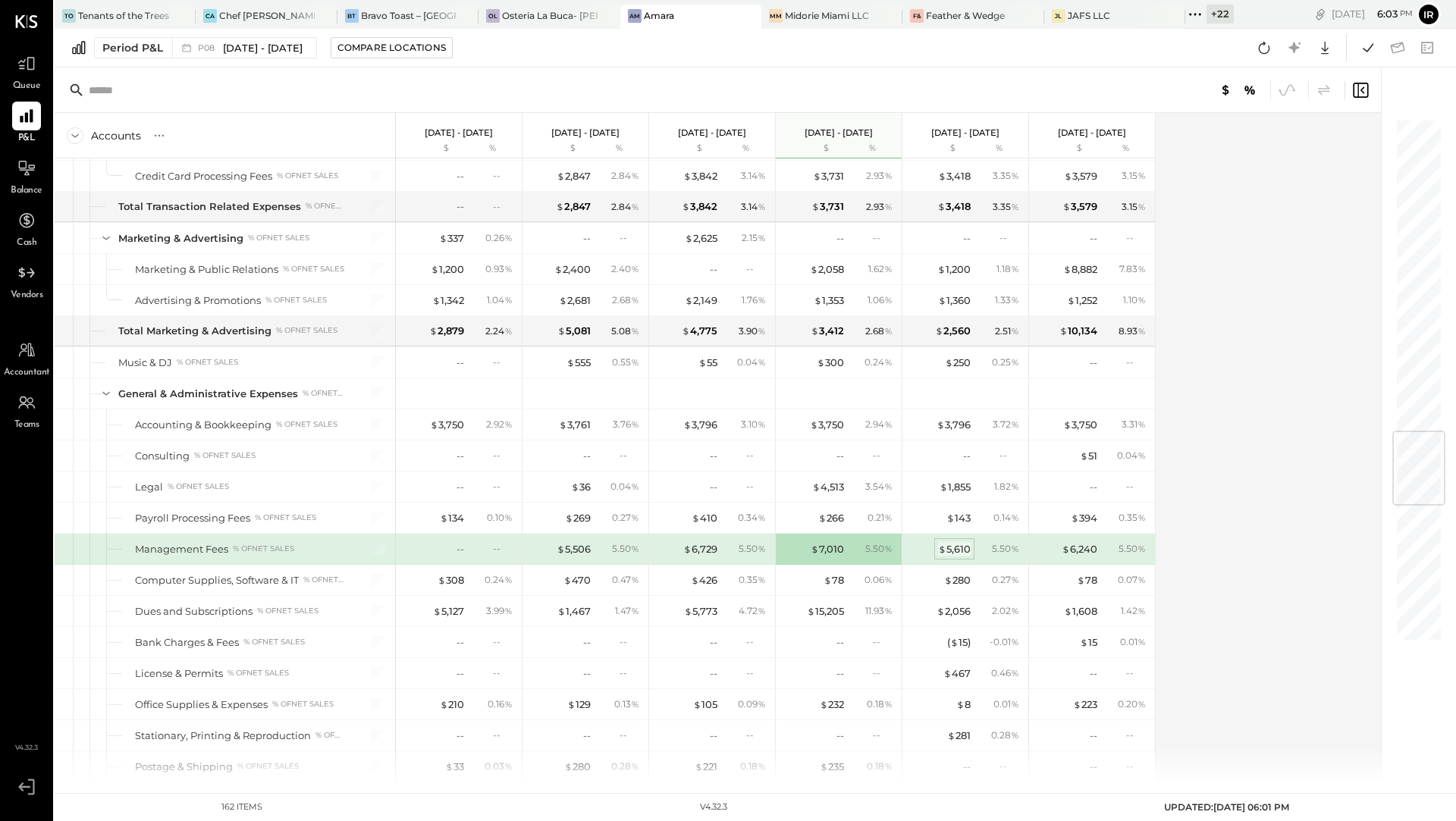
click at [951, 542] on div "$ 5,610" at bounding box center [954, 549] width 33 height 14
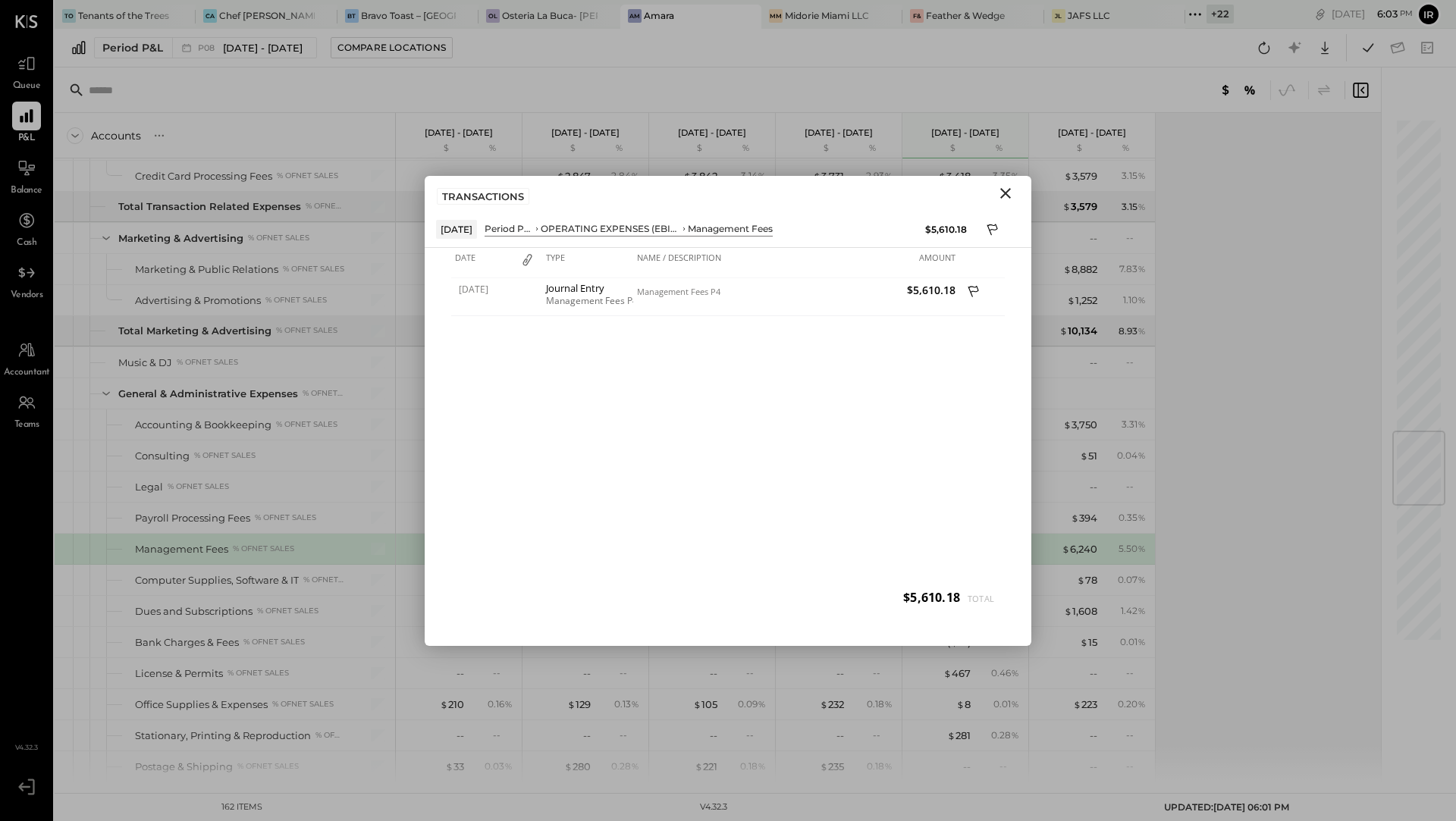
click at [1005, 196] on icon "Close" at bounding box center [1005, 193] width 18 height 18
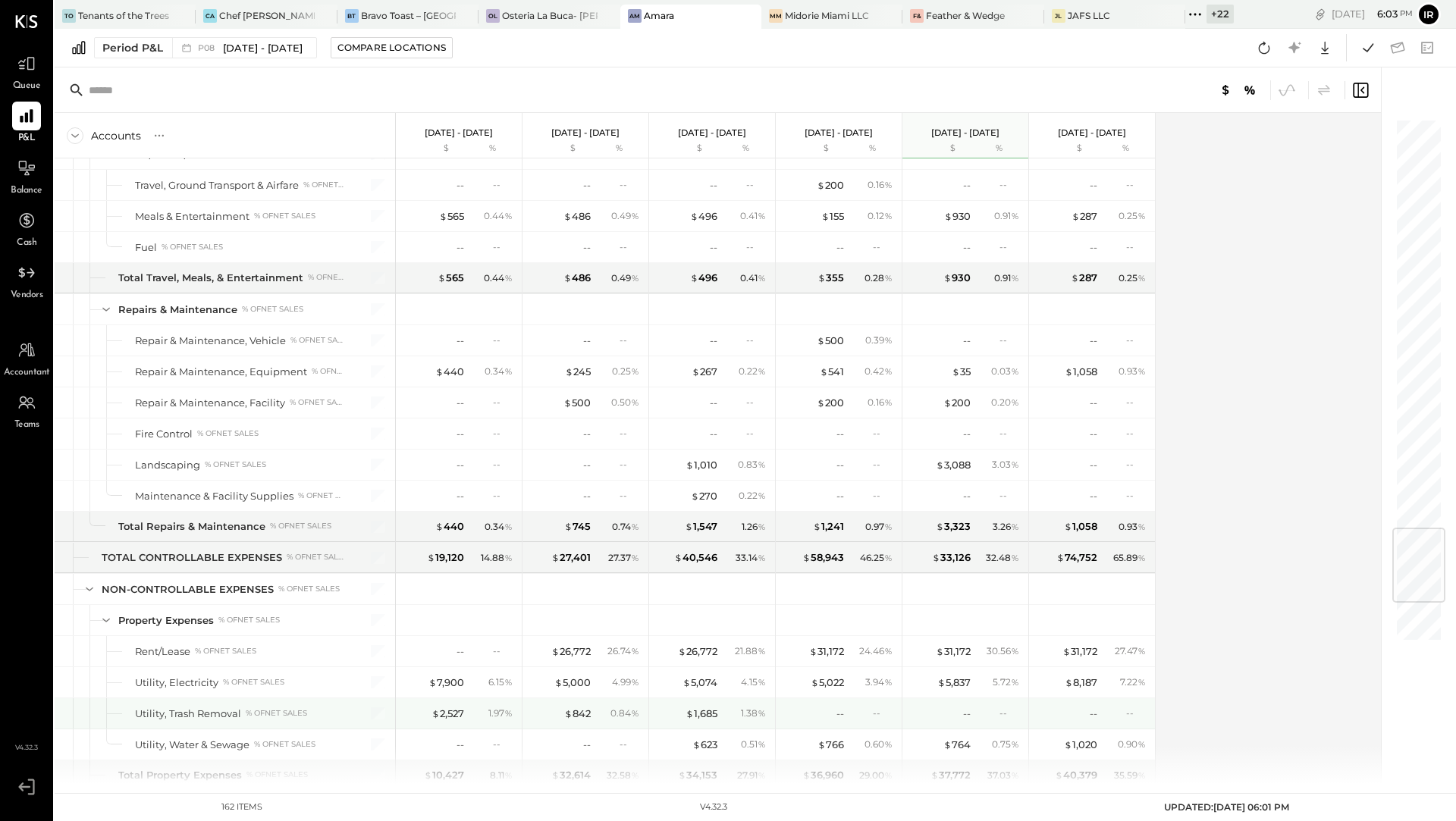
scroll to position [3421, 0]
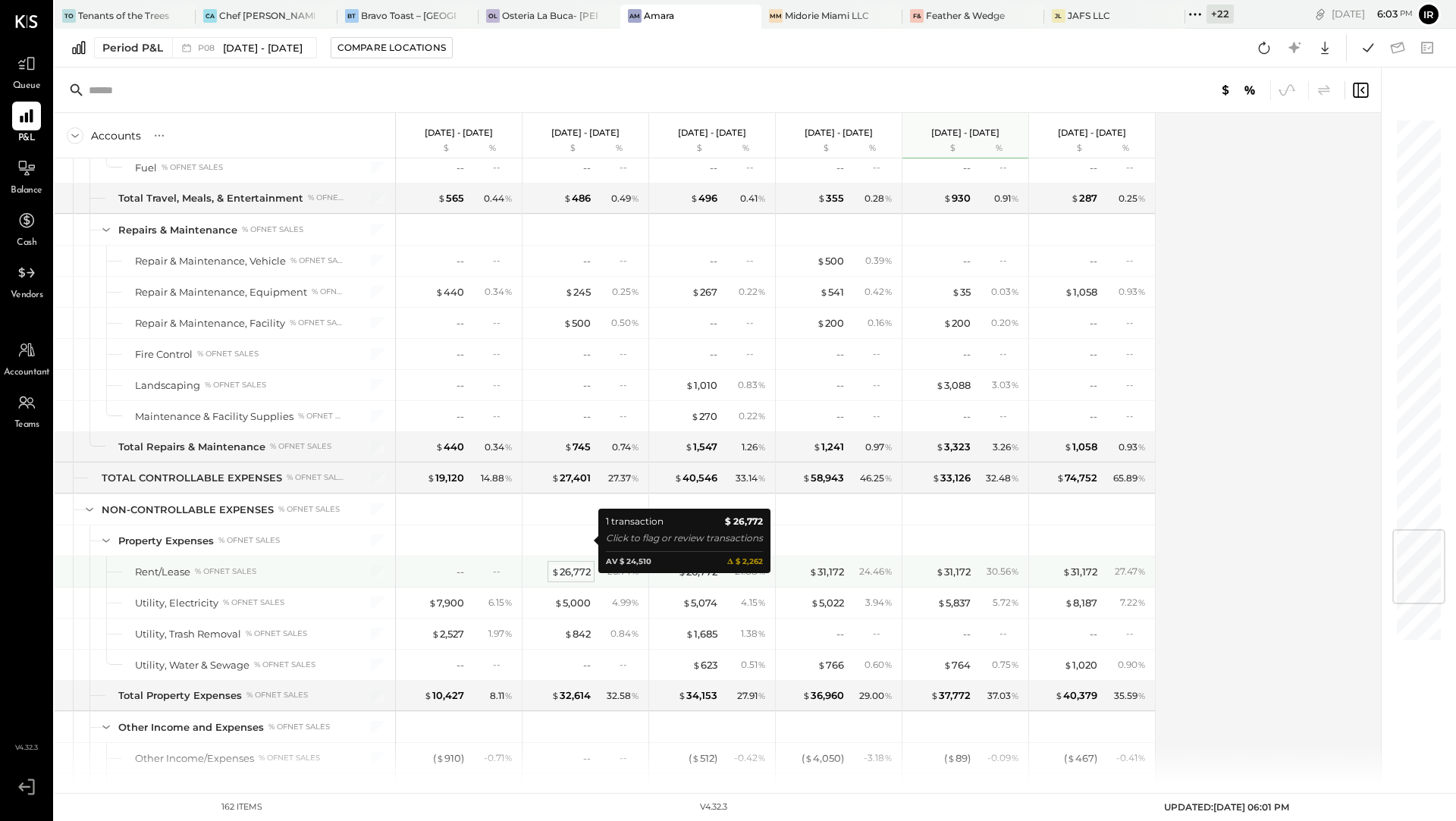
click at [582, 564] on div "$ 26,772" at bounding box center [570, 571] width 39 height 14
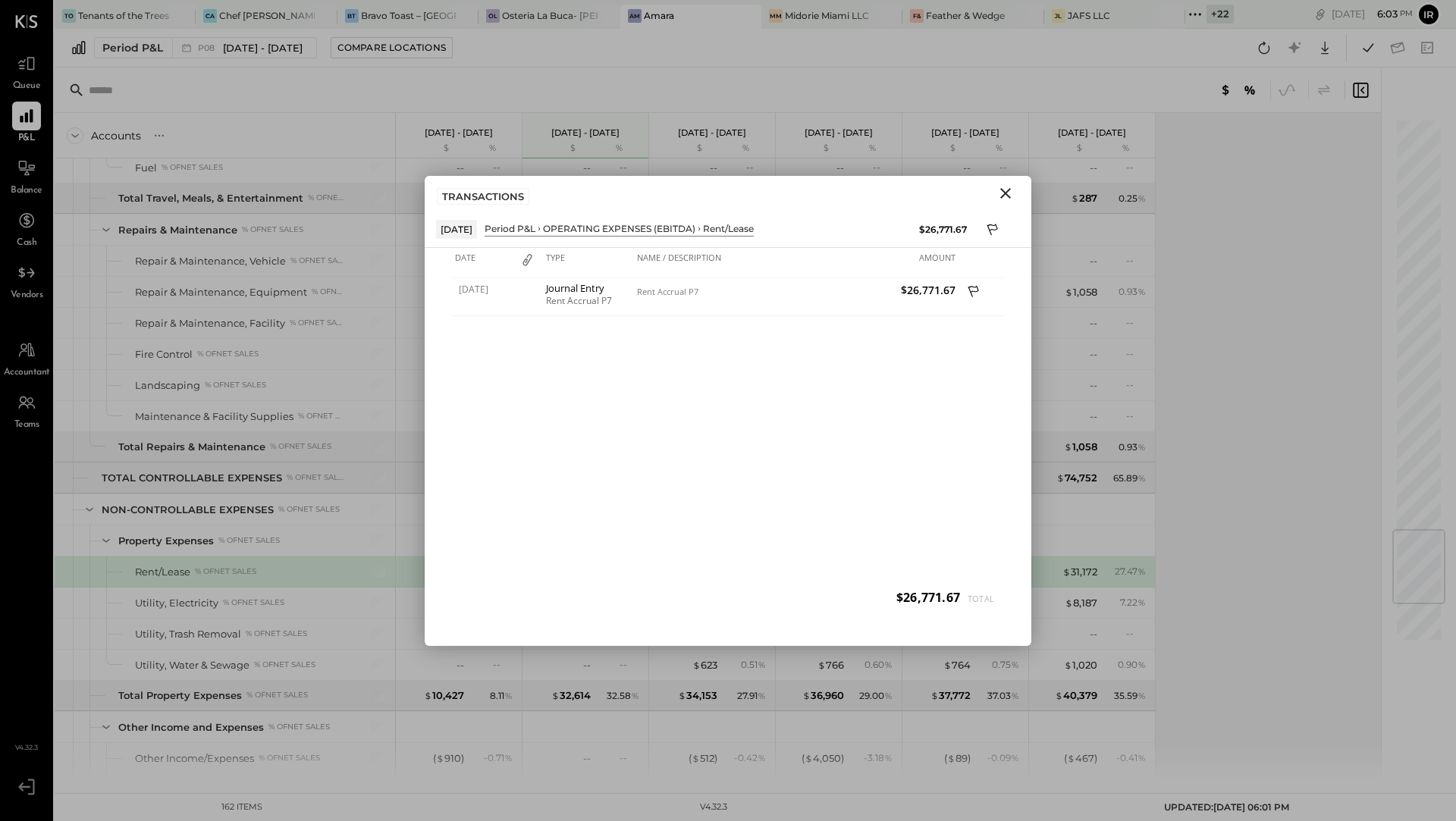
click at [1009, 192] on icon "Close" at bounding box center [1005, 193] width 18 height 18
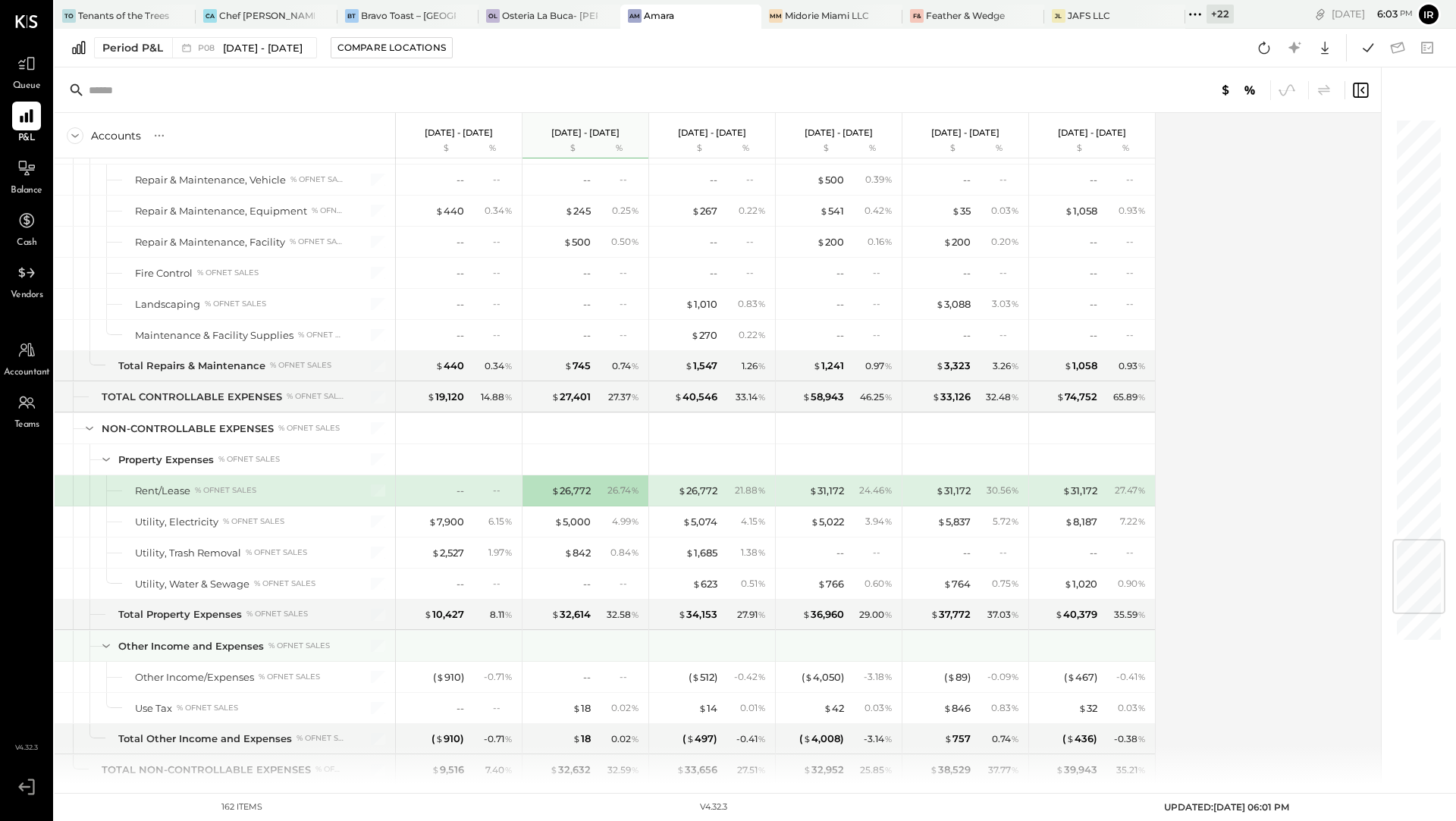
scroll to position [3511, 0]
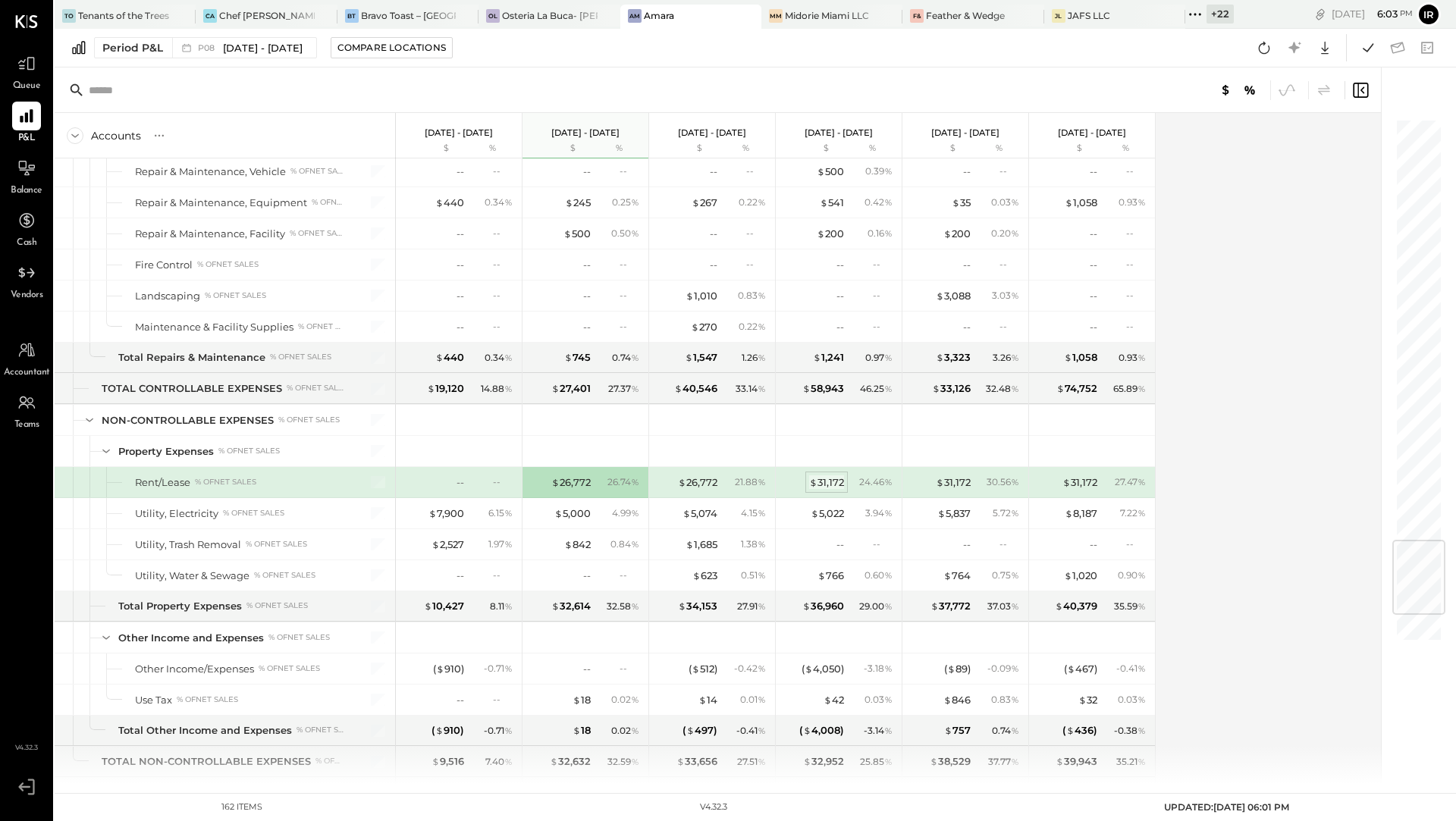
click at [818, 475] on div "$ 31,172" at bounding box center [826, 482] width 35 height 14
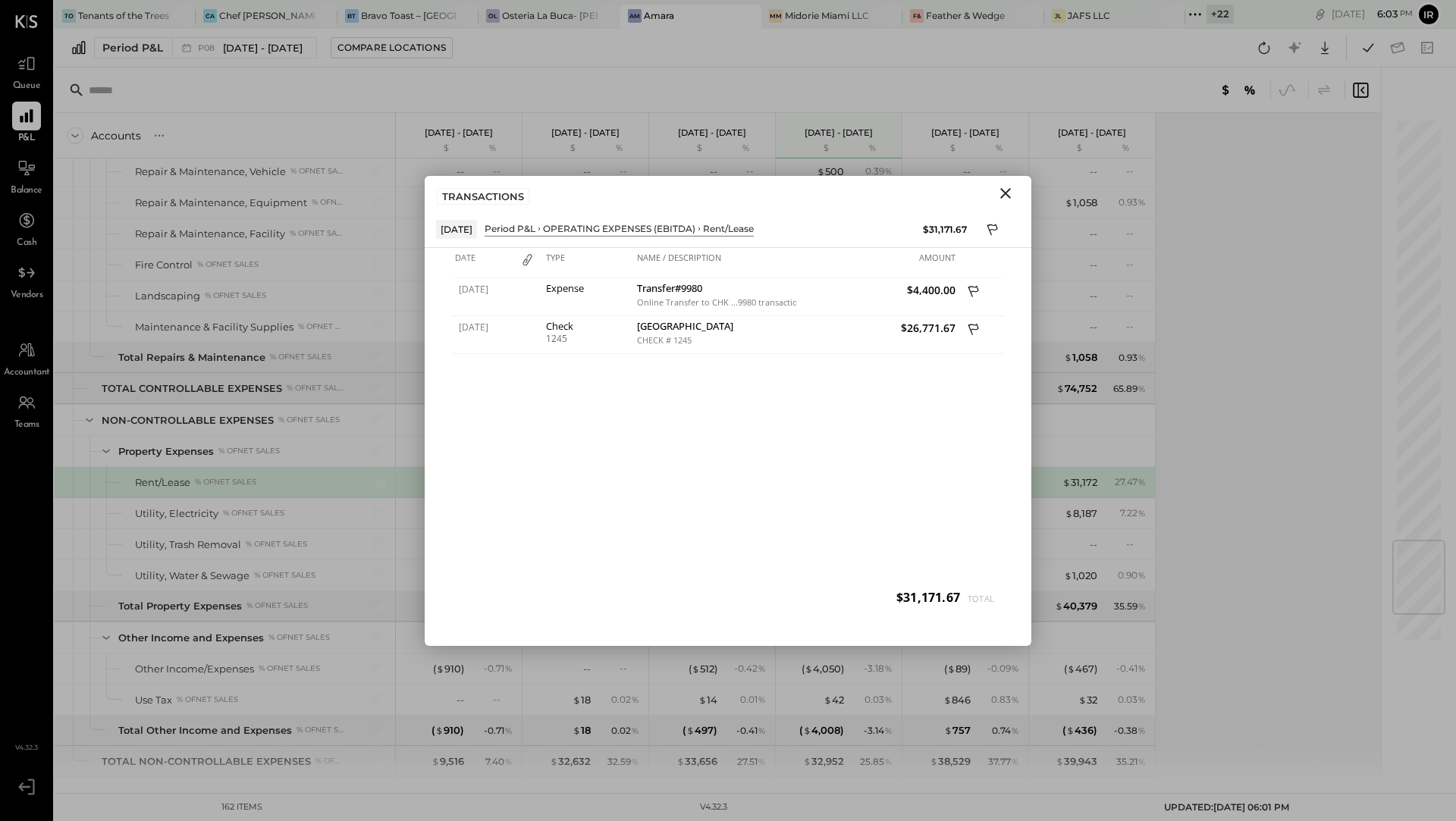
click at [1009, 193] on icon "Close" at bounding box center [1005, 193] width 18 height 18
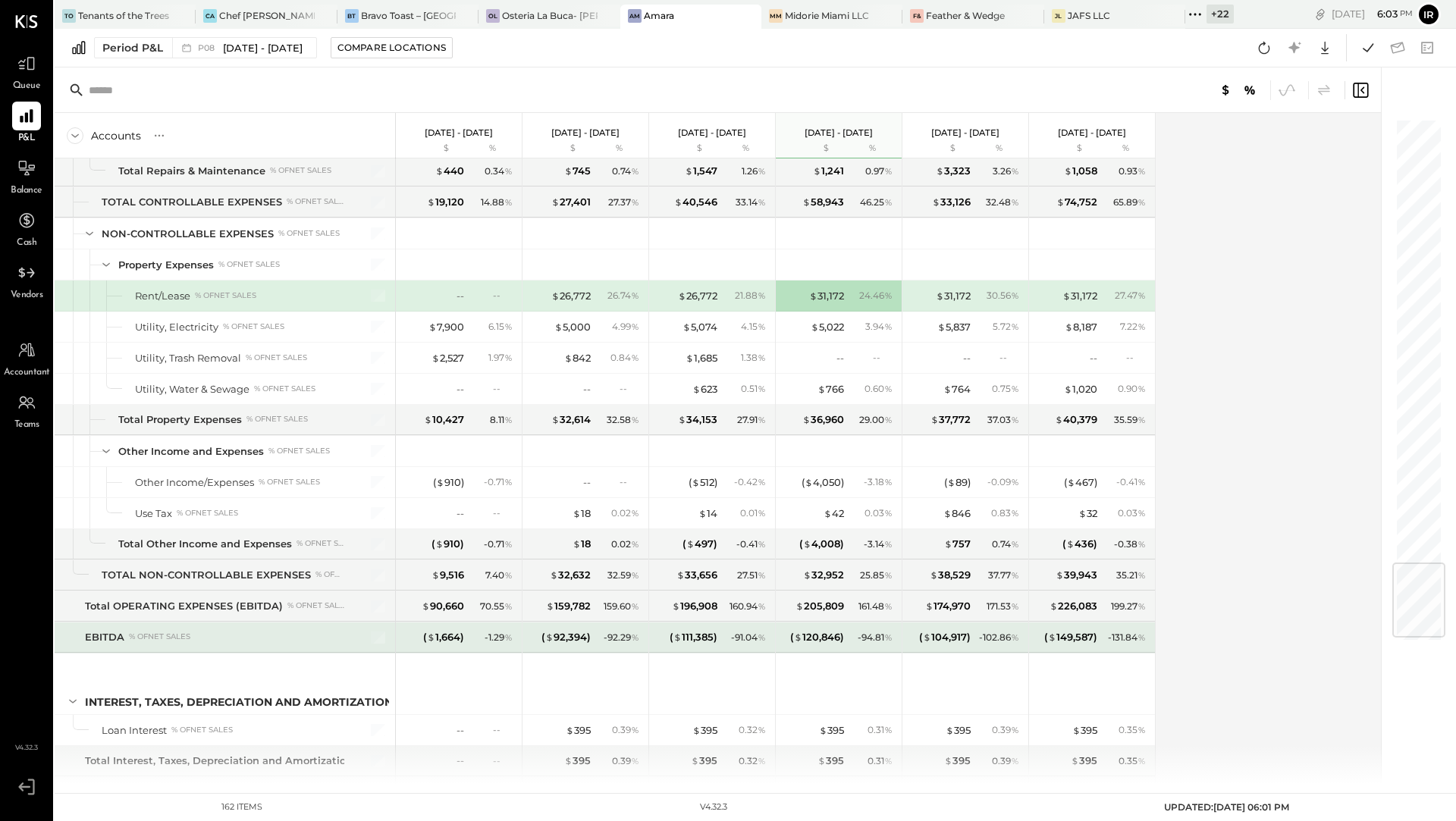
scroll to position [3724, 0]
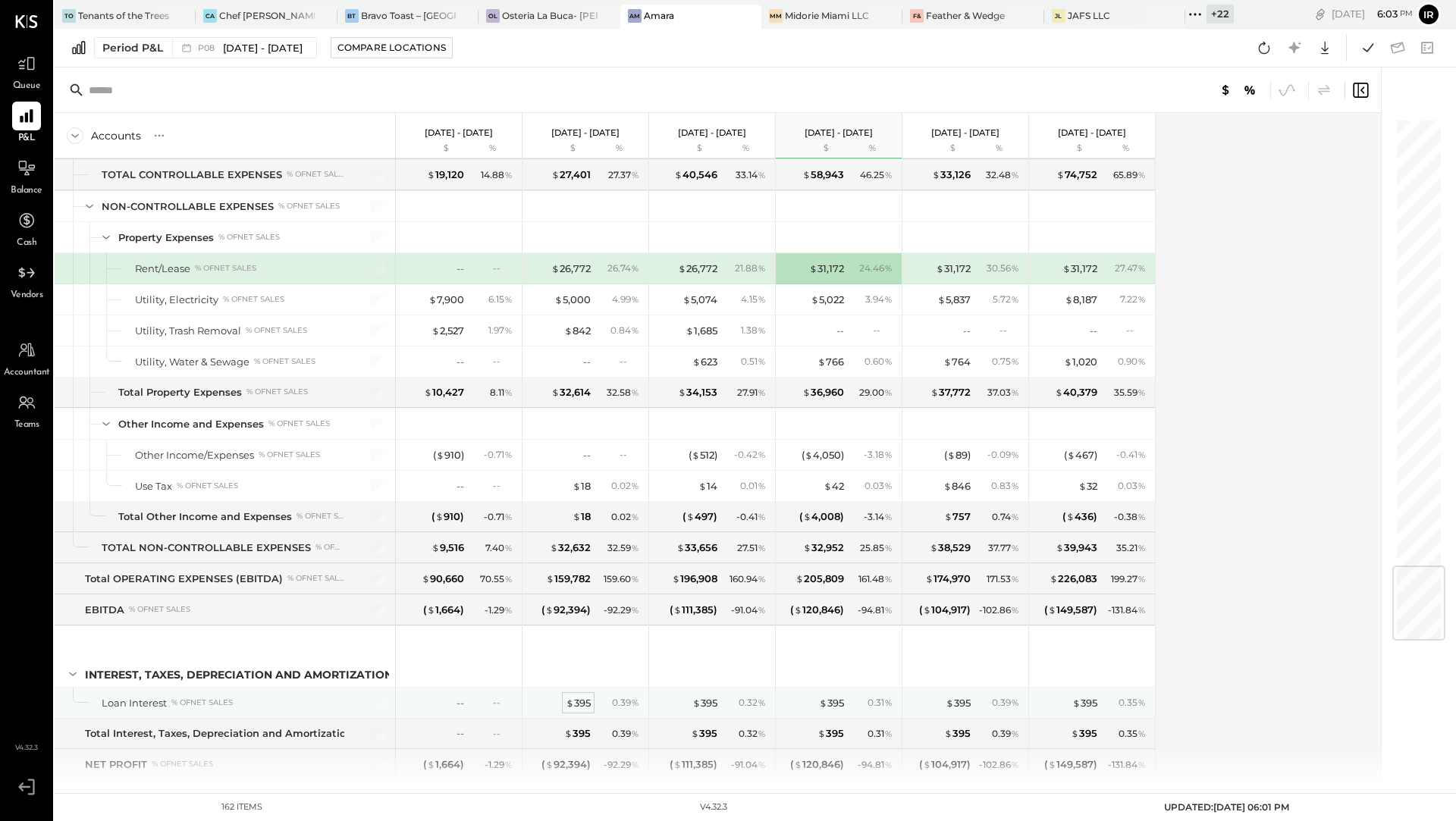
click at [572, 696] on span "$" at bounding box center [569, 702] width 9 height 12
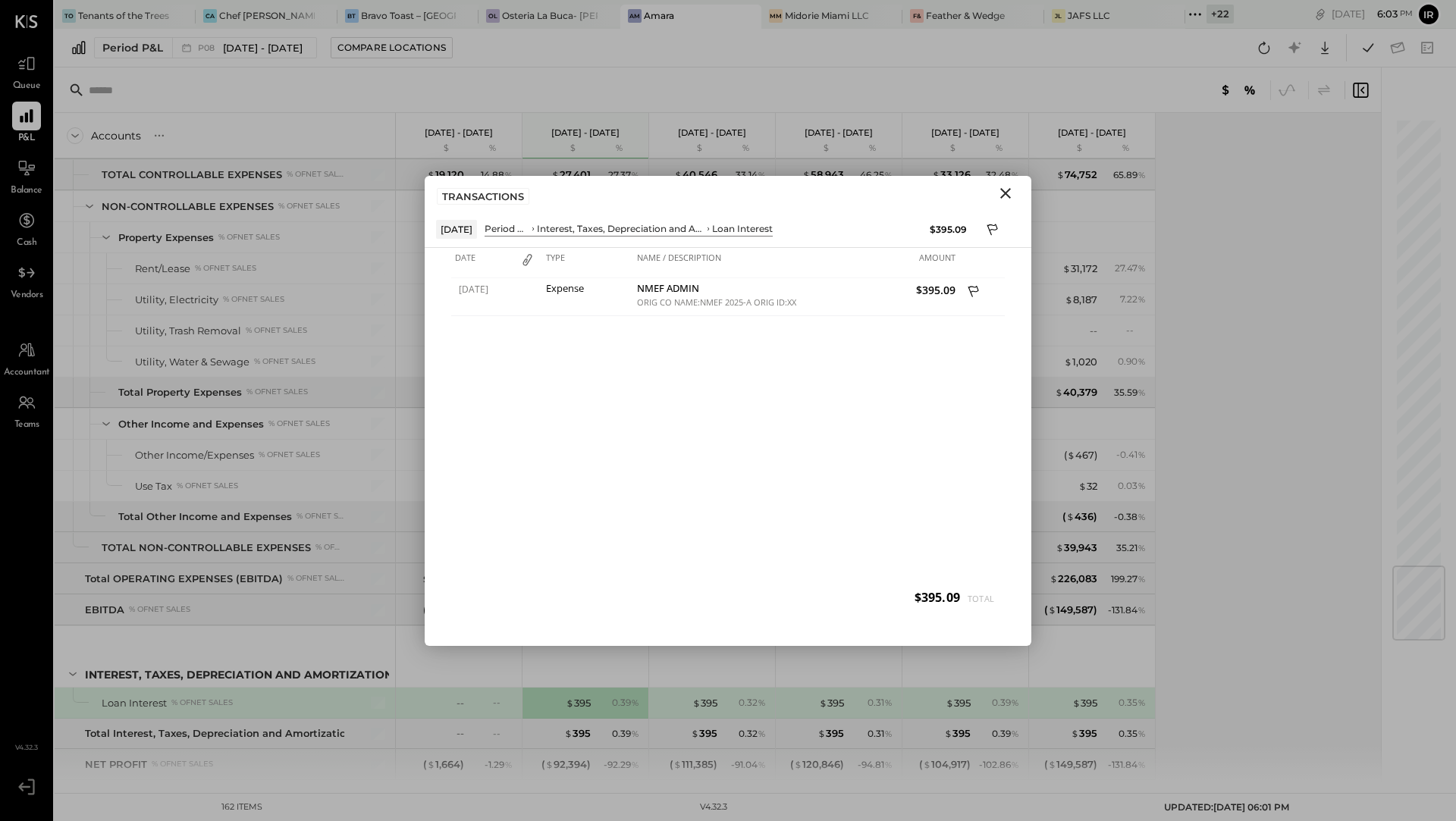
click at [1001, 195] on icon "Close" at bounding box center [1005, 193] width 11 height 11
